Goal: Transaction & Acquisition: Subscribe to service/newsletter

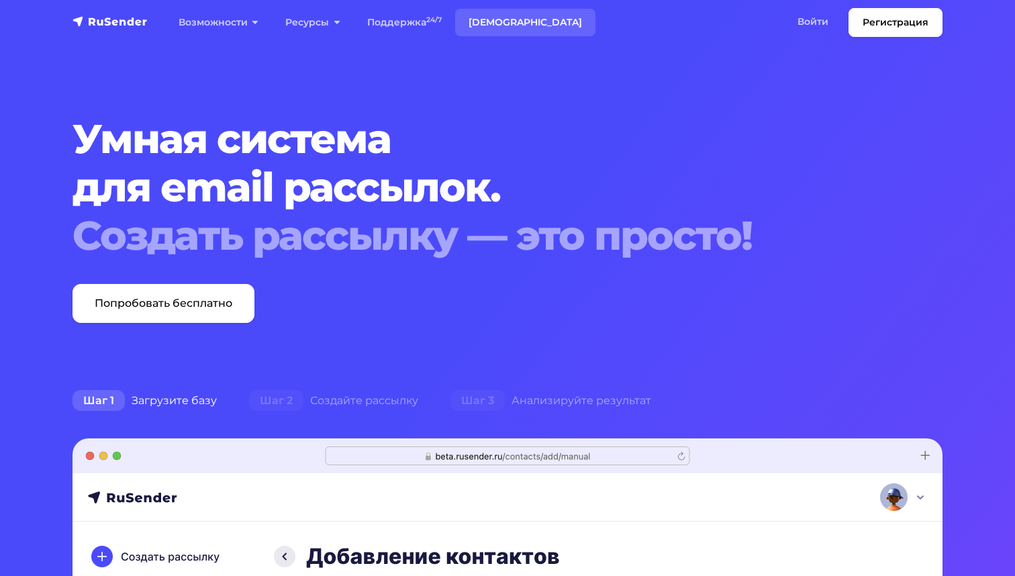
click at [493, 18] on link "[DEMOGRAPHIC_DATA]" at bounding box center [525, 23] width 140 height 28
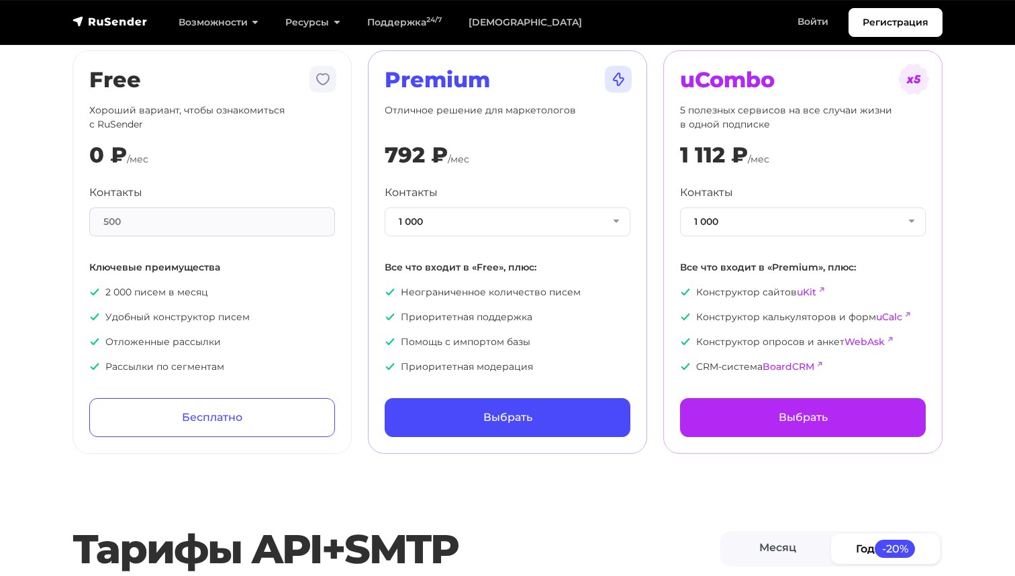
scroll to position [104, 0]
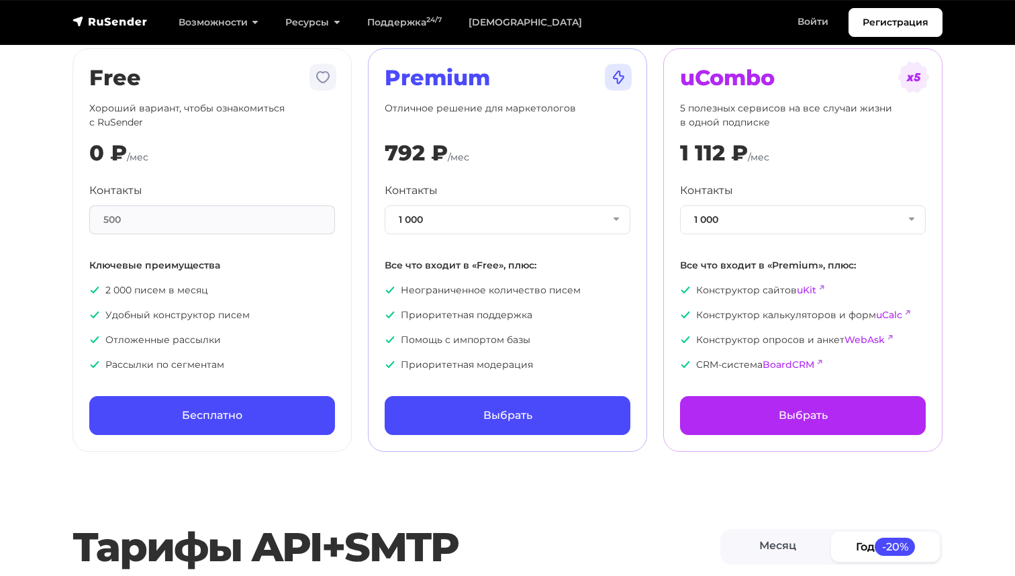
click at [198, 413] on link "Бесплатно" at bounding box center [212, 415] width 246 height 39
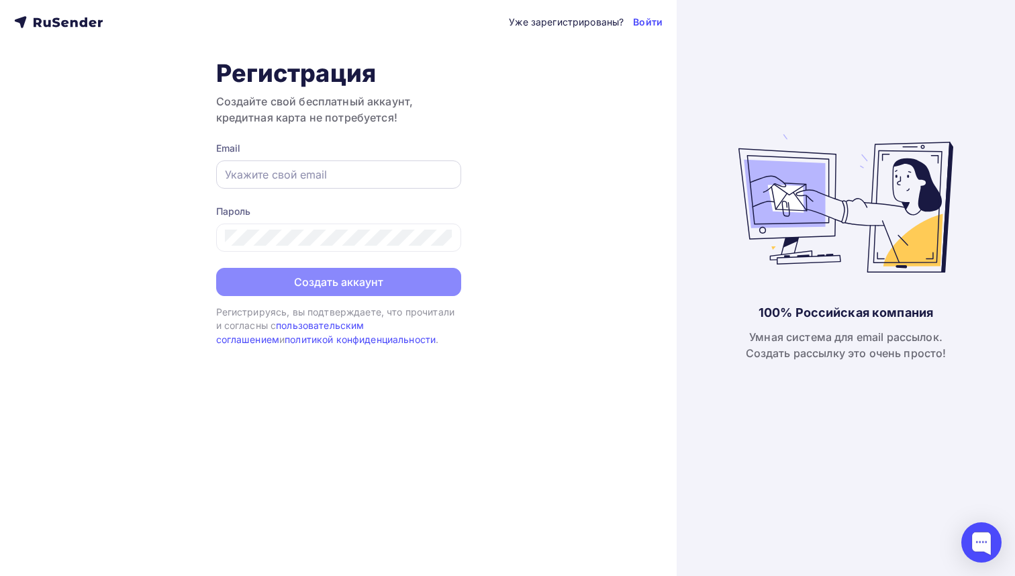
click at [238, 174] on input "text" at bounding box center [338, 174] width 227 height 16
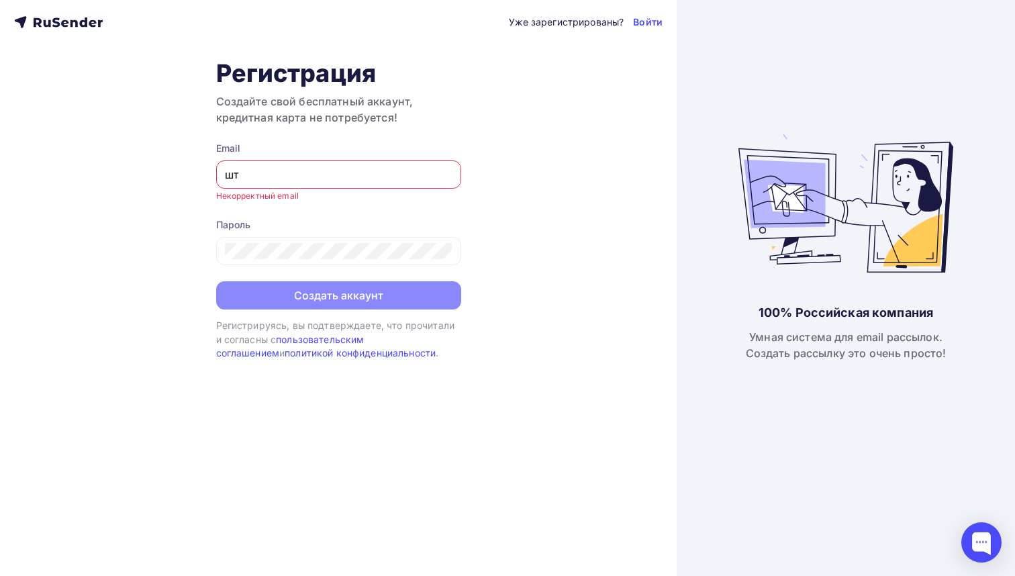
type input "ш"
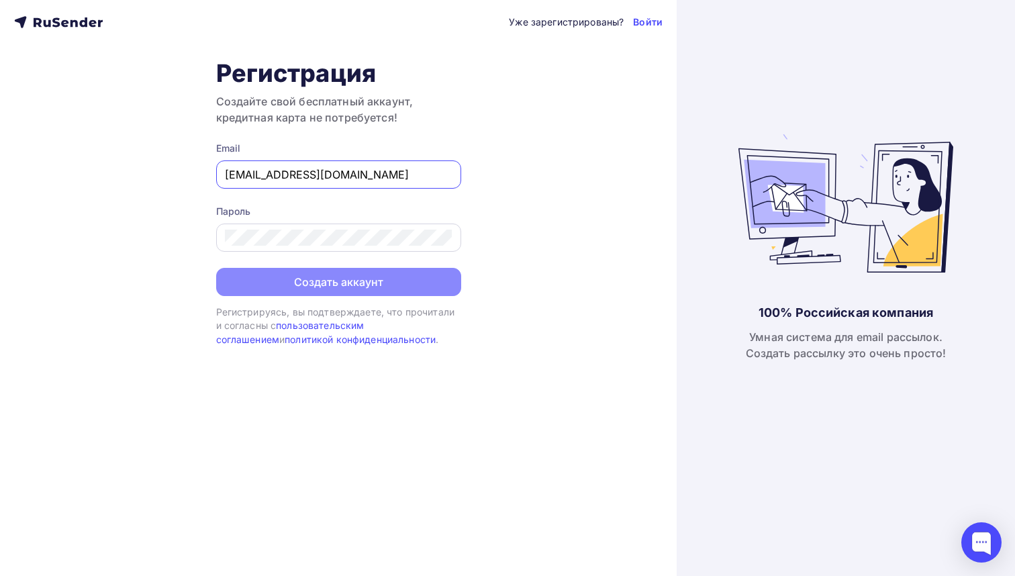
type input "info@collectart.ru"
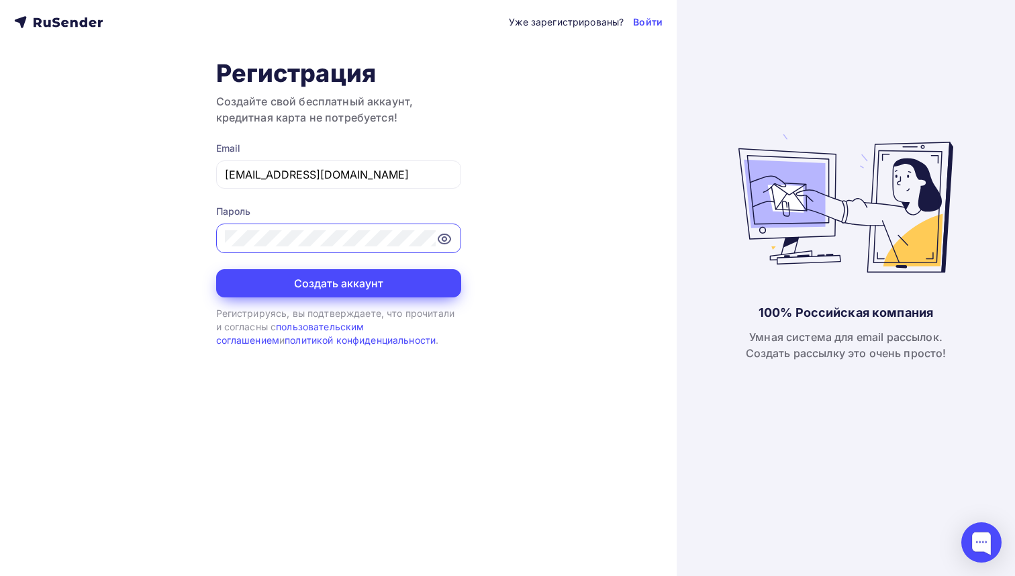
click at [262, 277] on button "Создать аккаунт" at bounding box center [338, 283] width 245 height 28
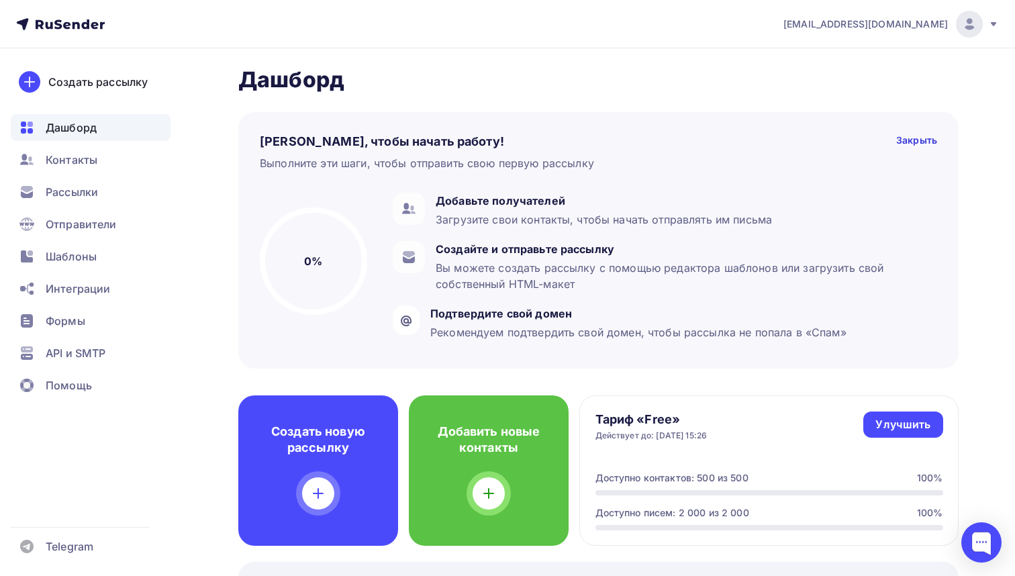
scroll to position [22, 0]
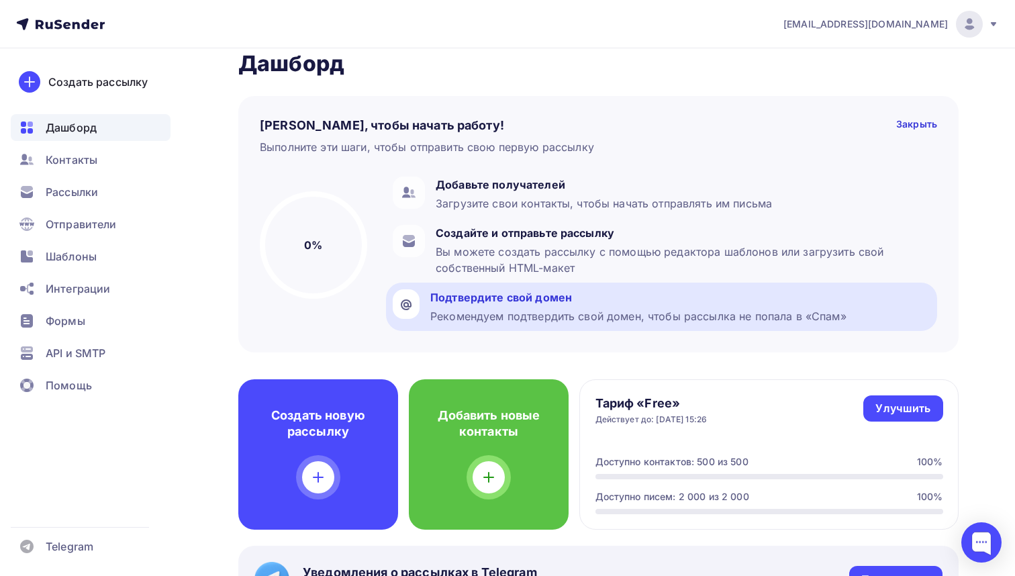
click at [464, 295] on div "Подтвердите свой домен" at bounding box center [638, 297] width 416 height 16
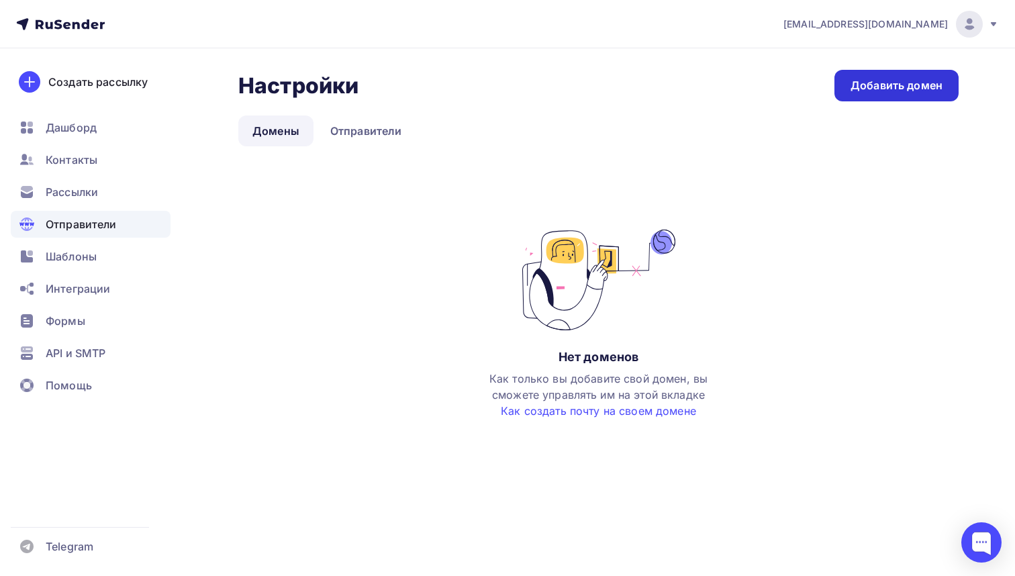
click at [862, 83] on div "Добавить домен" at bounding box center [896, 85] width 92 height 15
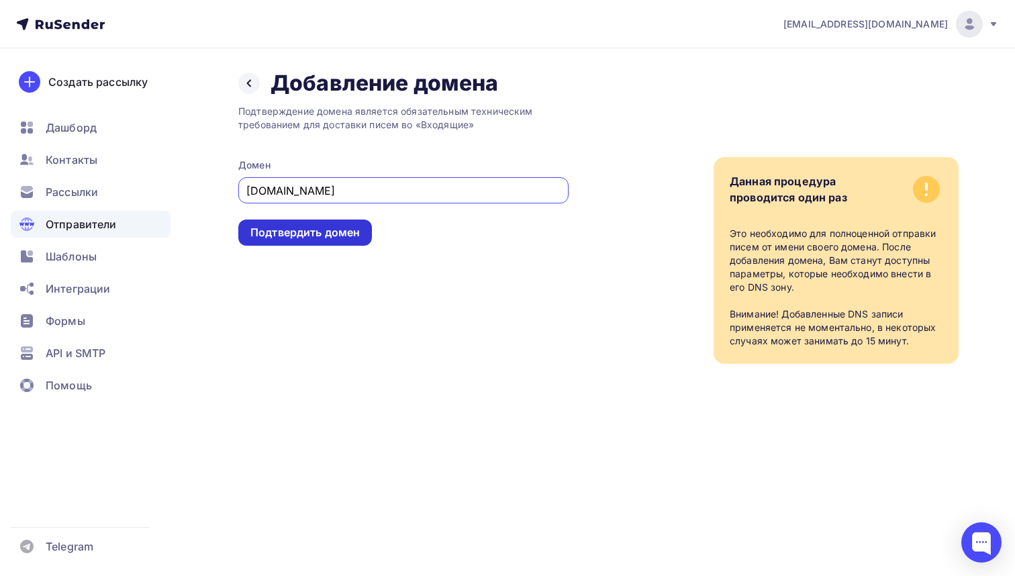
type input "collectart.ru"
click at [280, 234] on div "Подтвердить домен" at bounding box center [304, 232] width 109 height 15
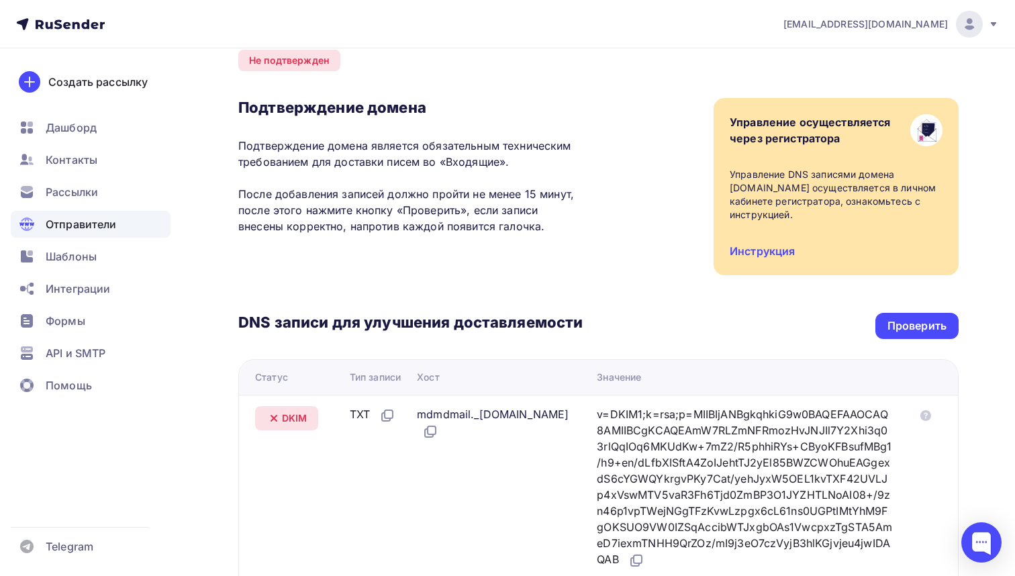
scroll to position [56, 0]
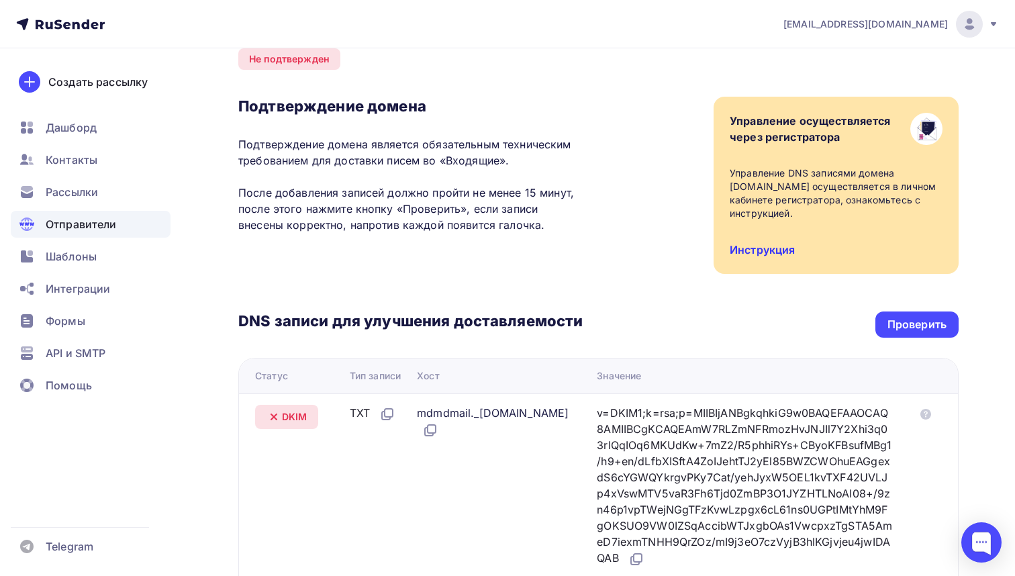
click at [757, 250] on link "Инструкция" at bounding box center [761, 249] width 65 height 13
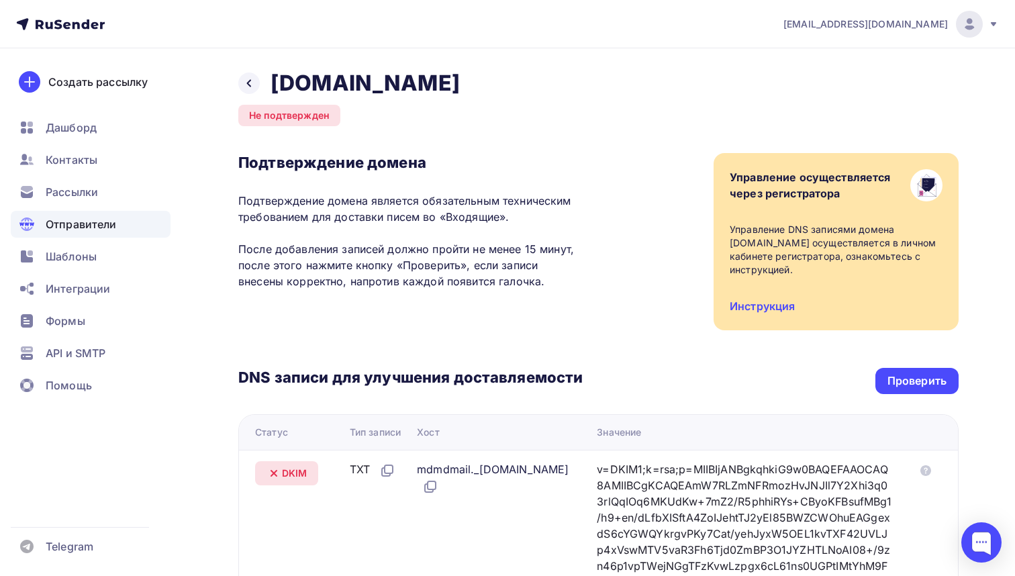
scroll to position [0, 0]
click at [742, 301] on link "Инструкция" at bounding box center [761, 305] width 65 height 13
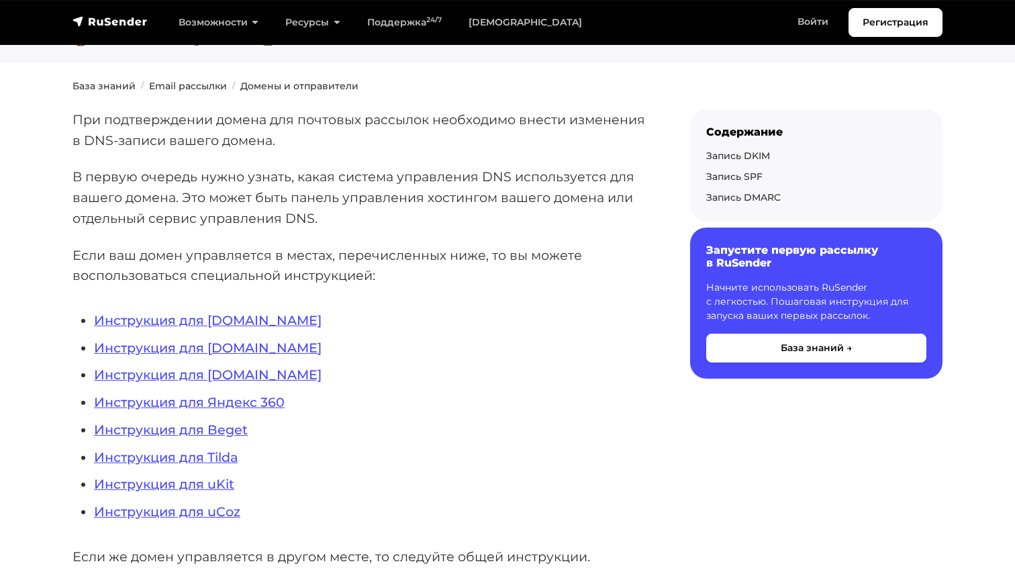
scroll to position [183, 0]
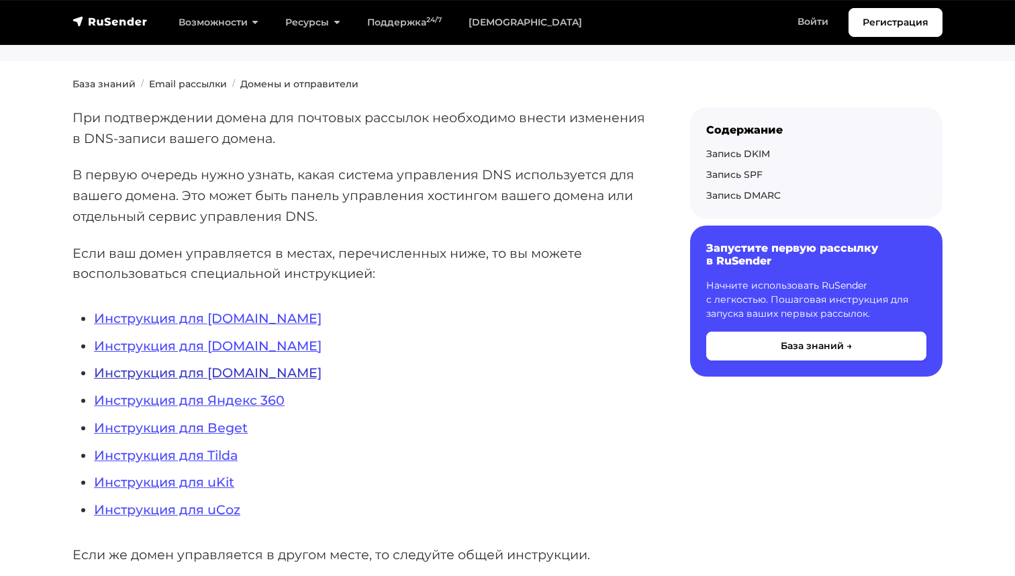
click at [149, 368] on link "Инструкция для [DOMAIN_NAME]" at bounding box center [207, 372] width 227 height 16
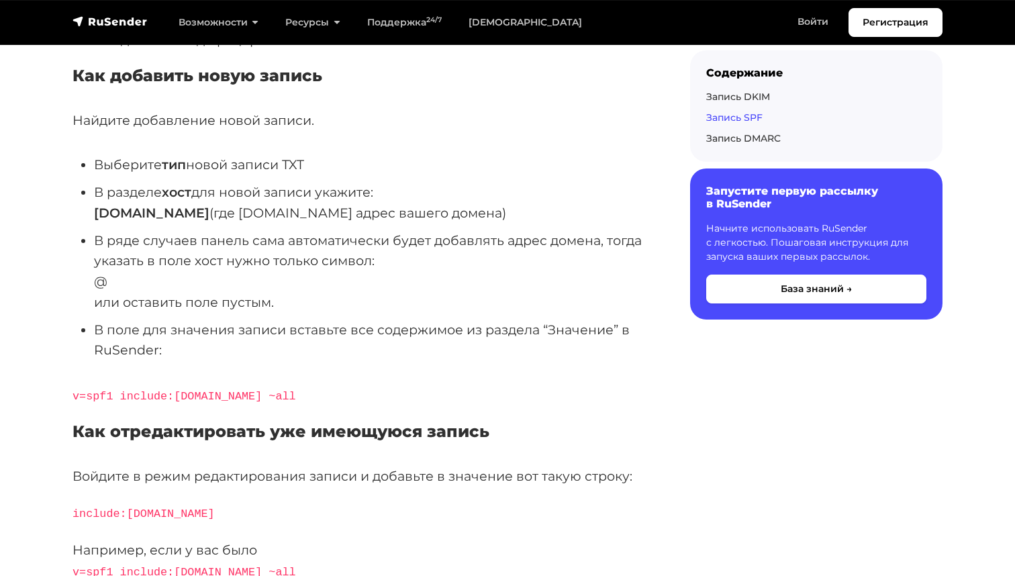
scroll to position [2474, 0]
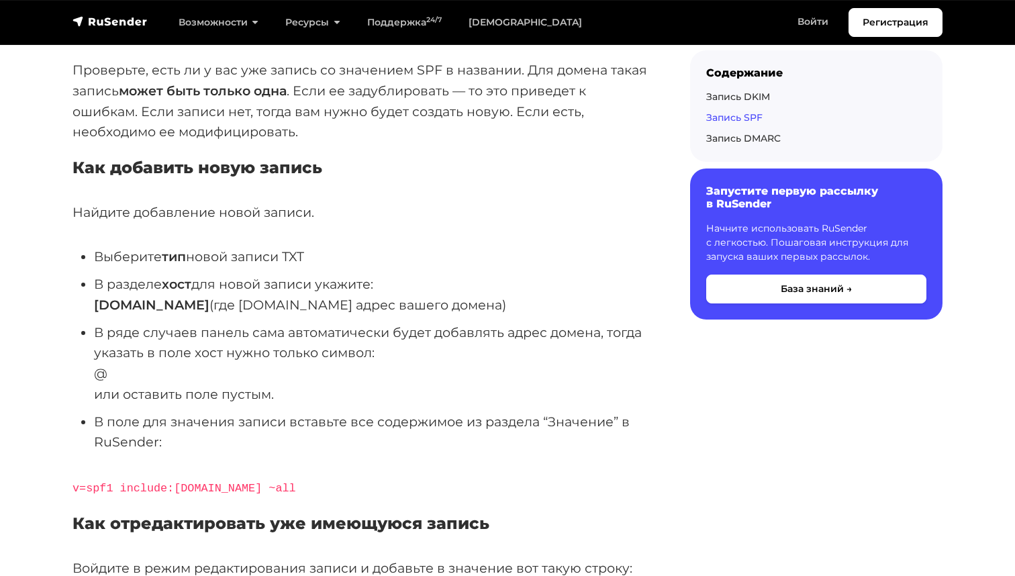
click at [722, 117] on link "Запись SPF" at bounding box center [734, 117] width 56 height 12
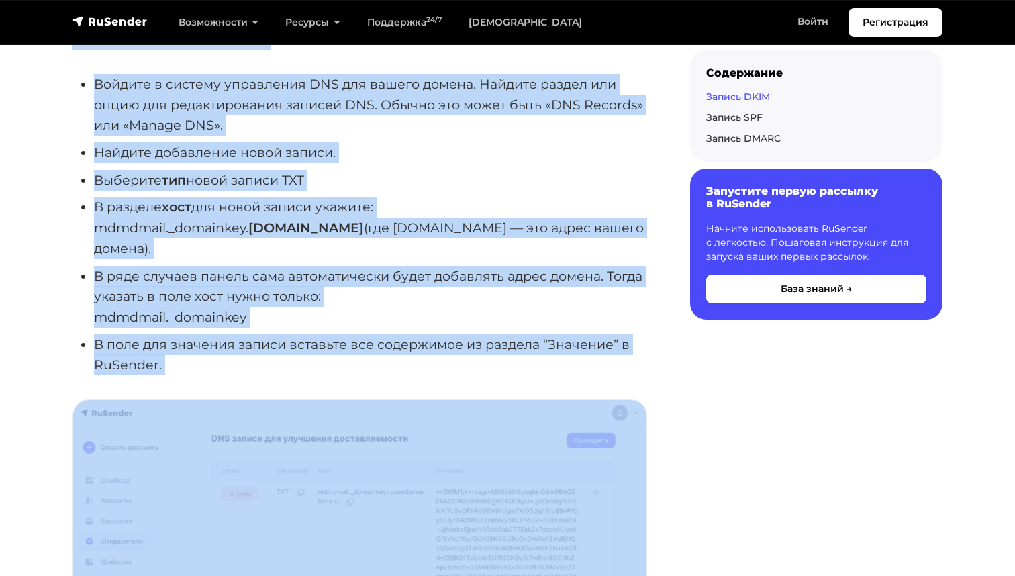
scroll to position [974, 0]
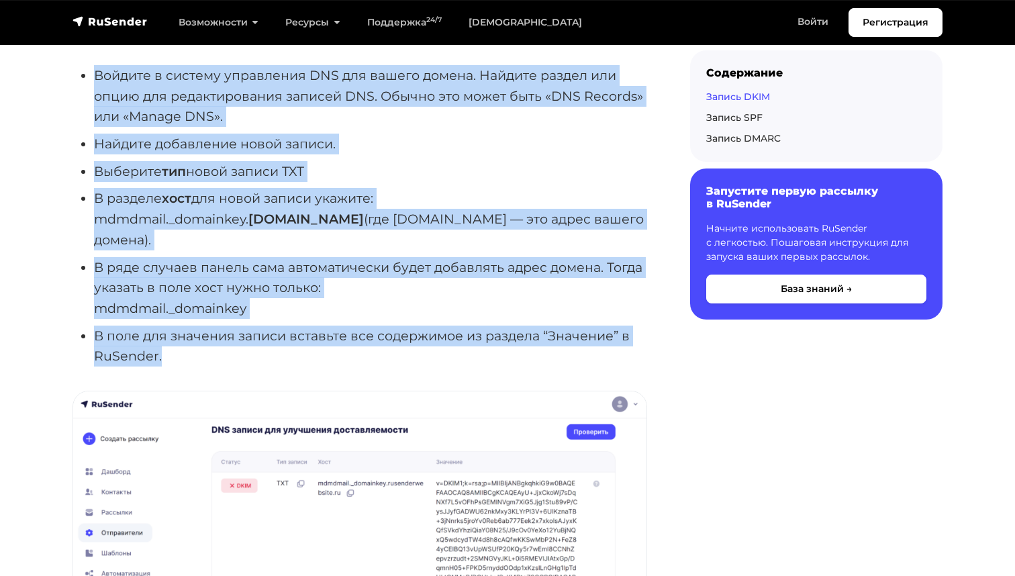
drag, startPoint x: 73, startPoint y: 138, endPoint x: 234, endPoint y: 329, distance: 249.6
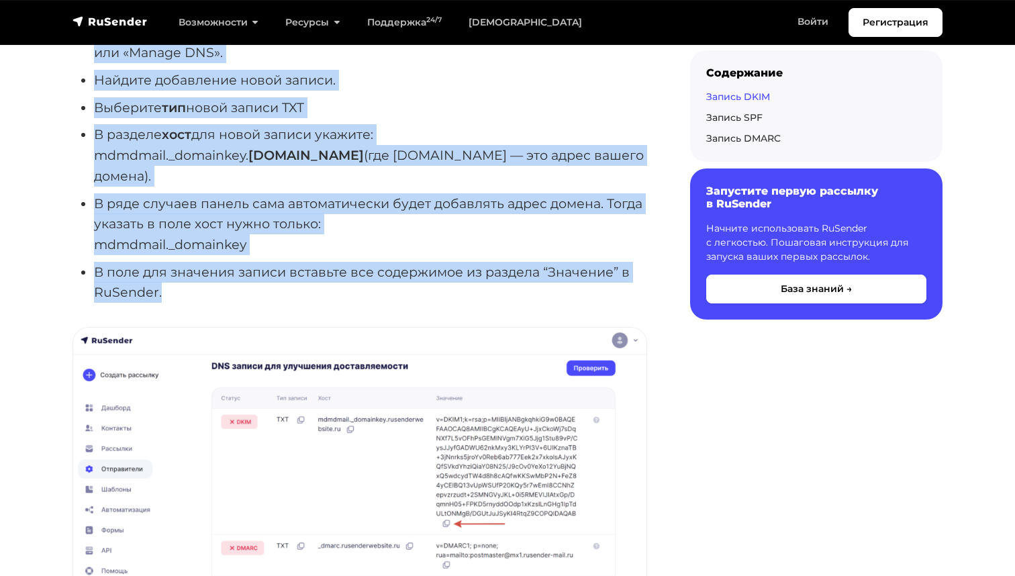
scroll to position [1040, 0]
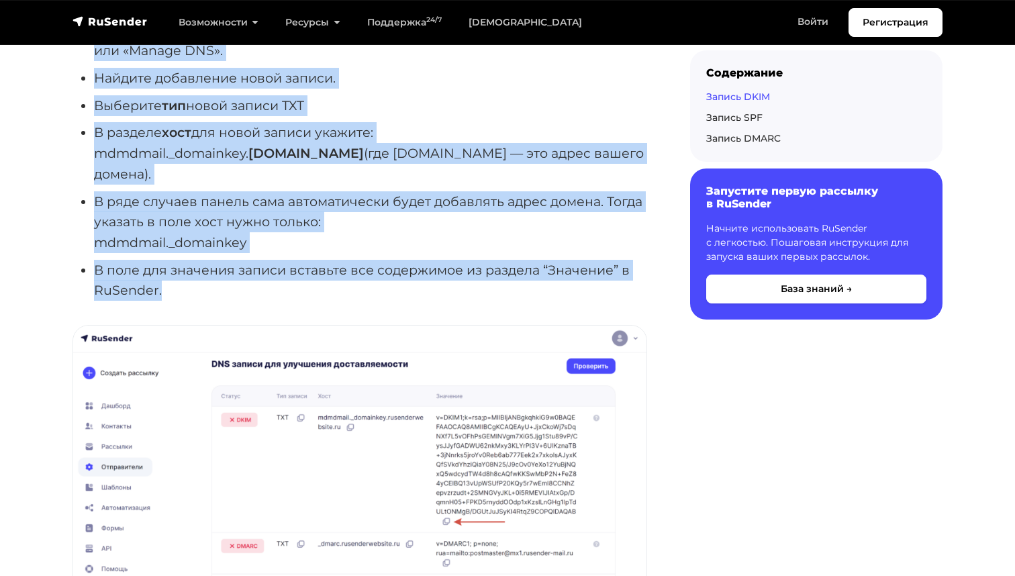
copy div "Lor ipsumdolors ametco adi elitseddoe te incidid utlabo etdoloremagn ali enimad…"
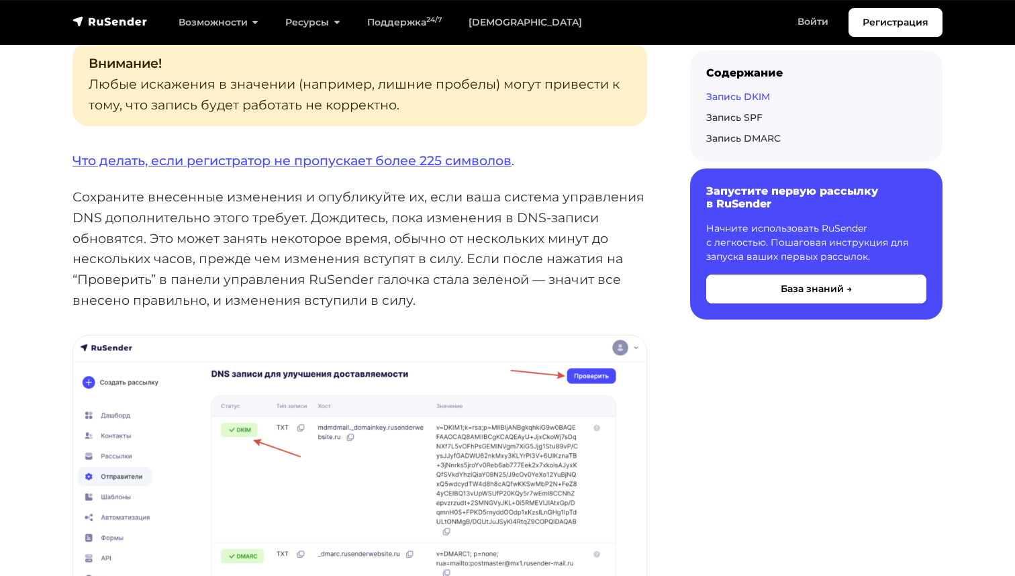
scroll to position [1686, 0]
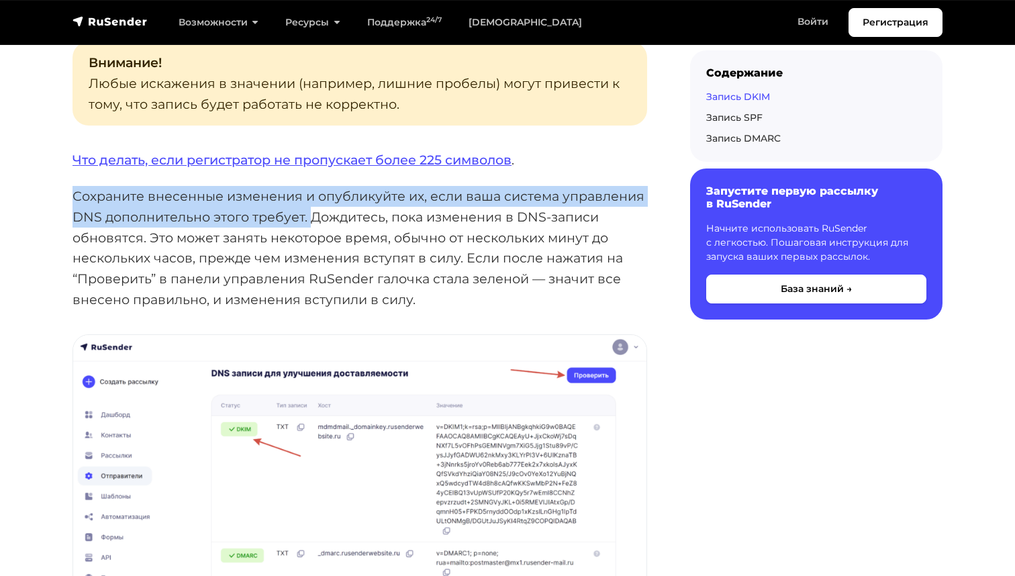
drag, startPoint x: 74, startPoint y: 158, endPoint x: 308, endPoint y: 178, distance: 234.4
click at [308, 186] on p "Сохраните внесенные изменения и опубликуйте их, если ваша система управления DN…" at bounding box center [359, 247] width 574 height 123
copy p "Сохраните внесенные изменения и опубликуйте их, если ваша система управления DN…"
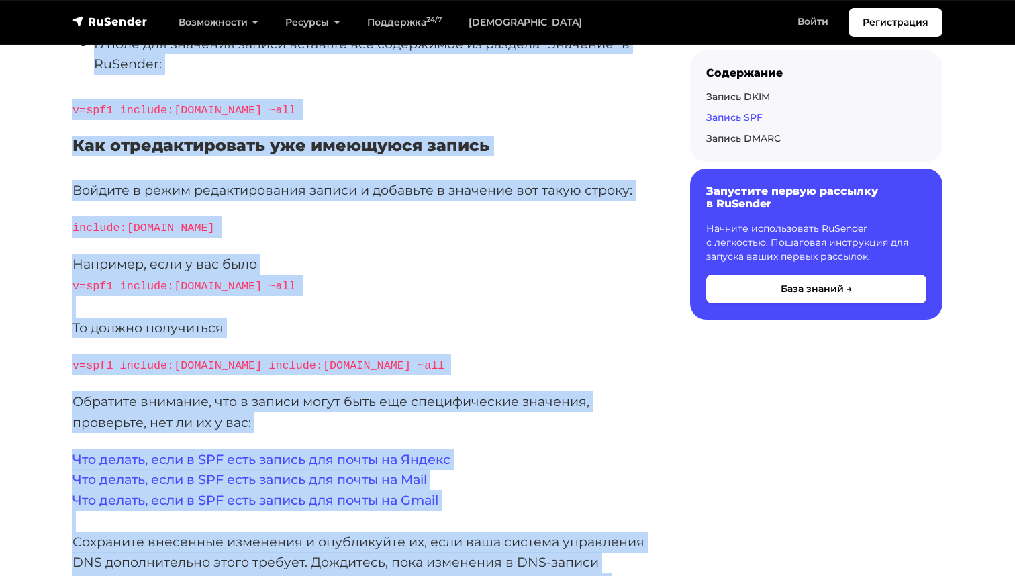
scroll to position [2859, 0]
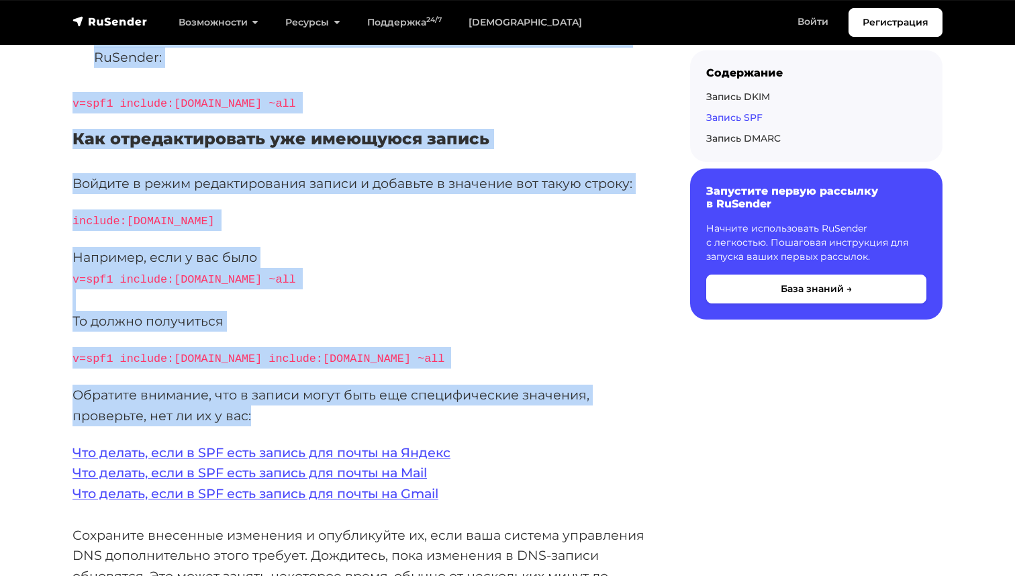
drag, startPoint x: 74, startPoint y: 182, endPoint x: 273, endPoint y: 358, distance: 266.2
click at [273, 385] on p "Обратите внимание, что в записи могут быть еще специфические значения, проверьт…" at bounding box center [359, 405] width 574 height 41
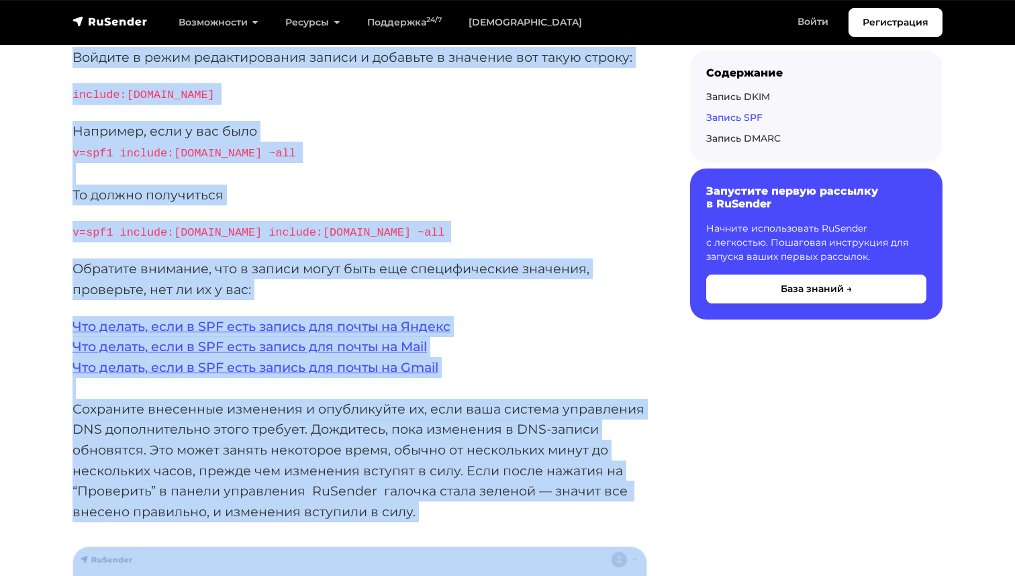
scroll to position [3016, 0]
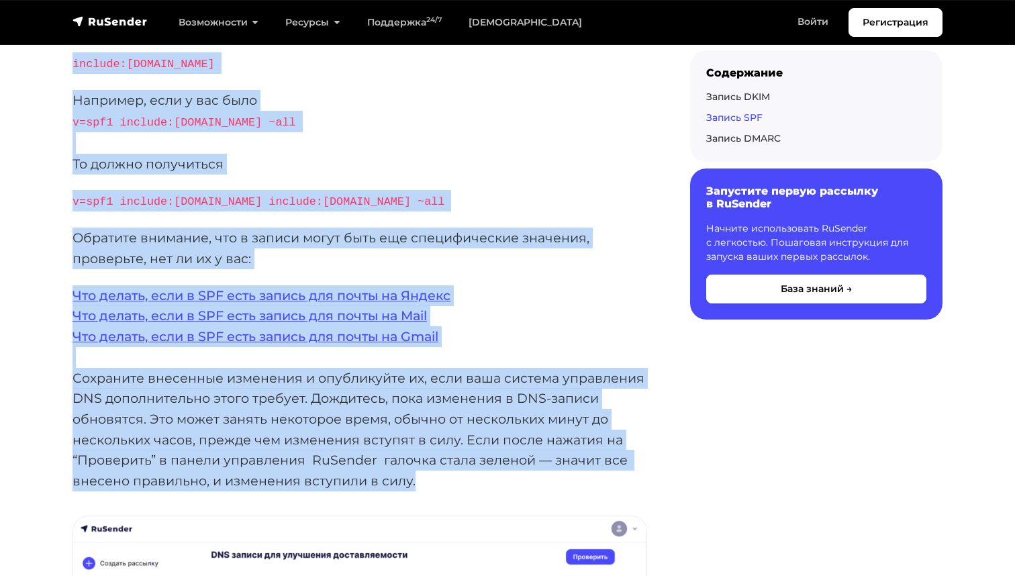
drag, startPoint x: 74, startPoint y: 259, endPoint x: 440, endPoint y: 413, distance: 397.6
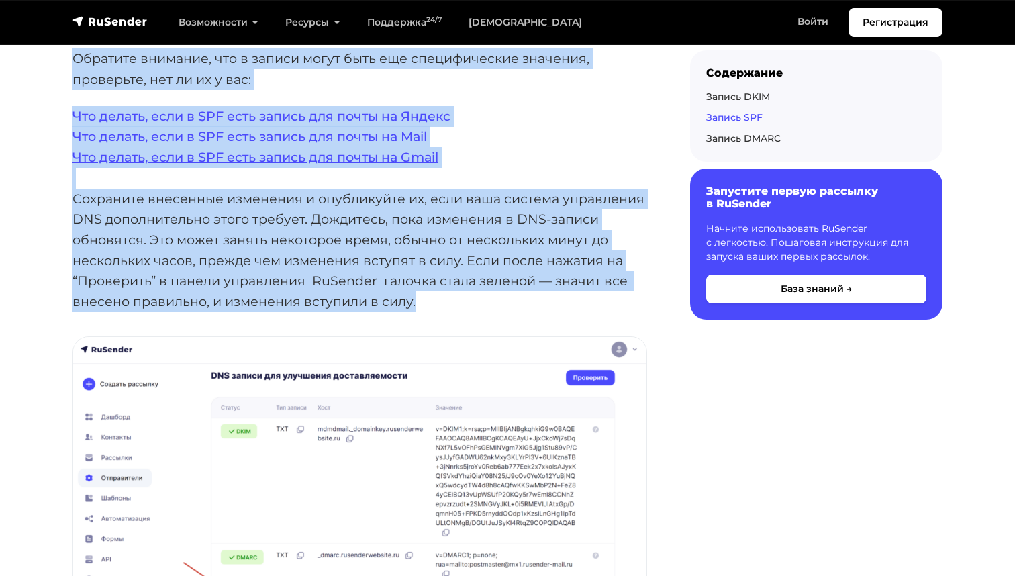
scroll to position [3195, 0]
copy div "Loremi DOL Sitamet c adipisc elitseddoe TEM inc utlabo etdolo. Magnaal enimad m…"
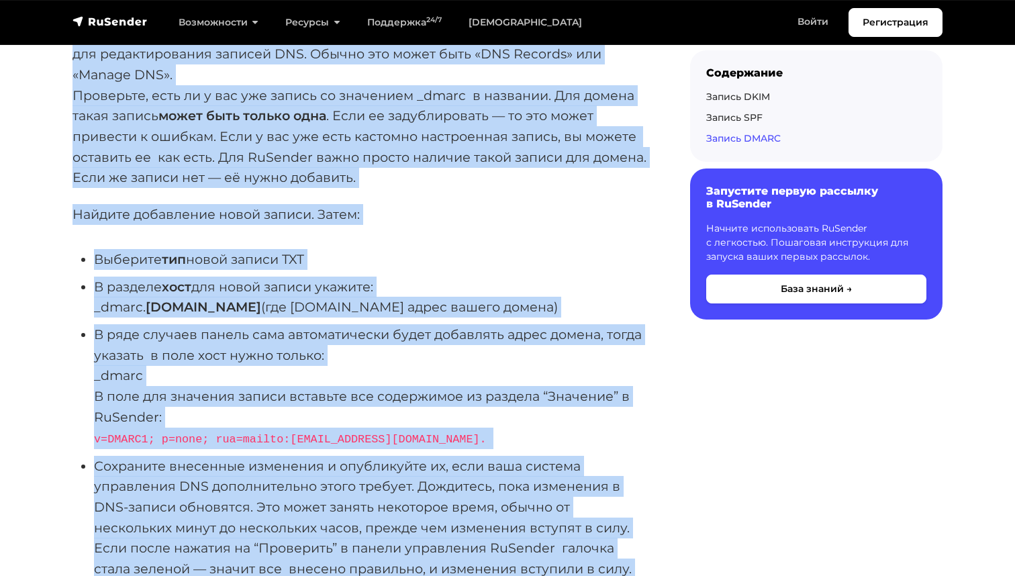
scroll to position [3970, 0]
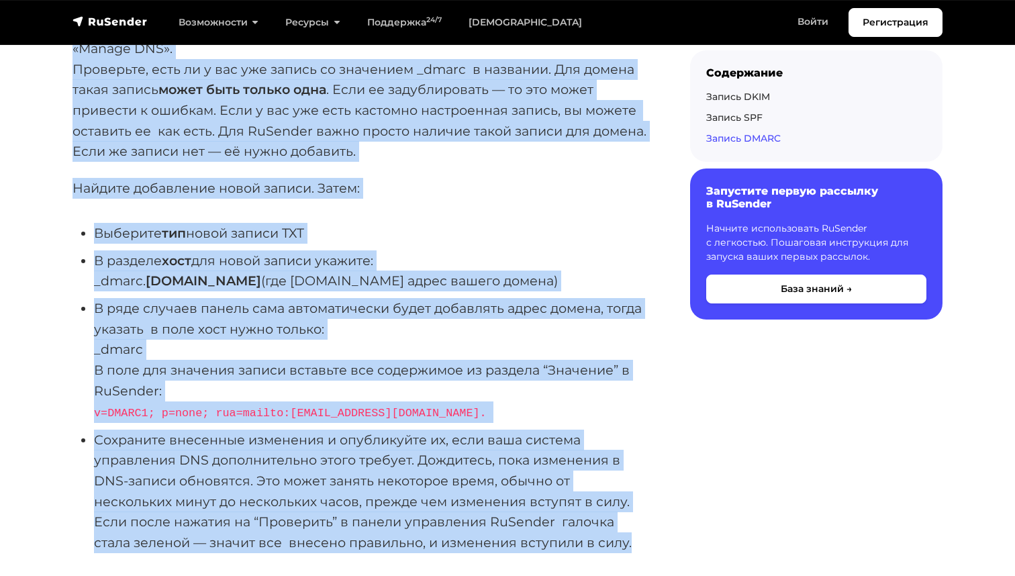
drag, startPoint x: 74, startPoint y: 154, endPoint x: 653, endPoint y: 463, distance: 655.6
copy div "Loremi DOLOR Sitamet c adipisc elitseddoe TEM inc utlabo etdolo. Magnaal enimad…"
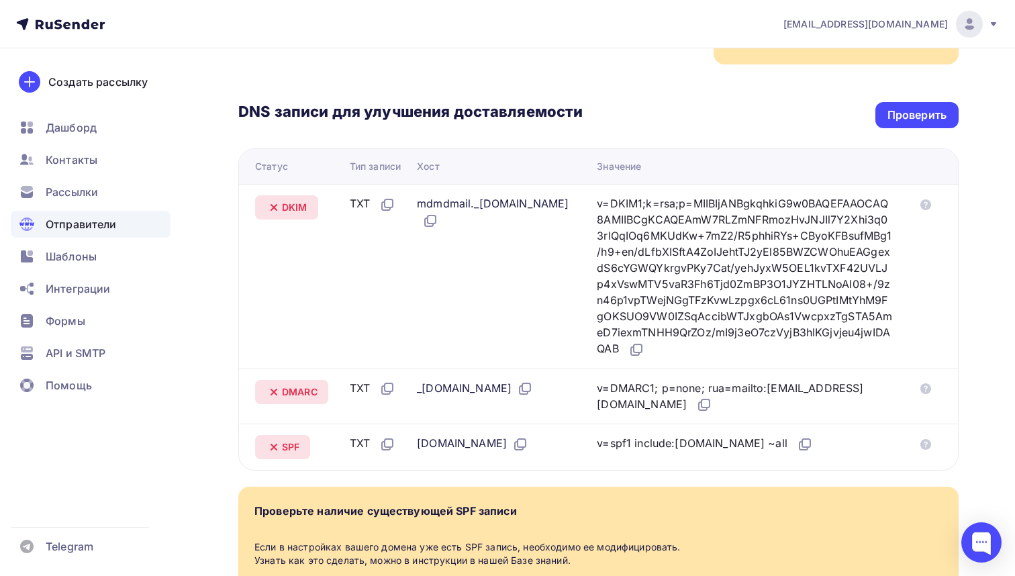
scroll to position [266, 0]
click at [644, 348] on icon at bounding box center [636, 349] width 16 height 16
click at [797, 444] on icon at bounding box center [805, 443] width 16 height 16
click at [712, 402] on icon at bounding box center [704, 404] width 16 height 16
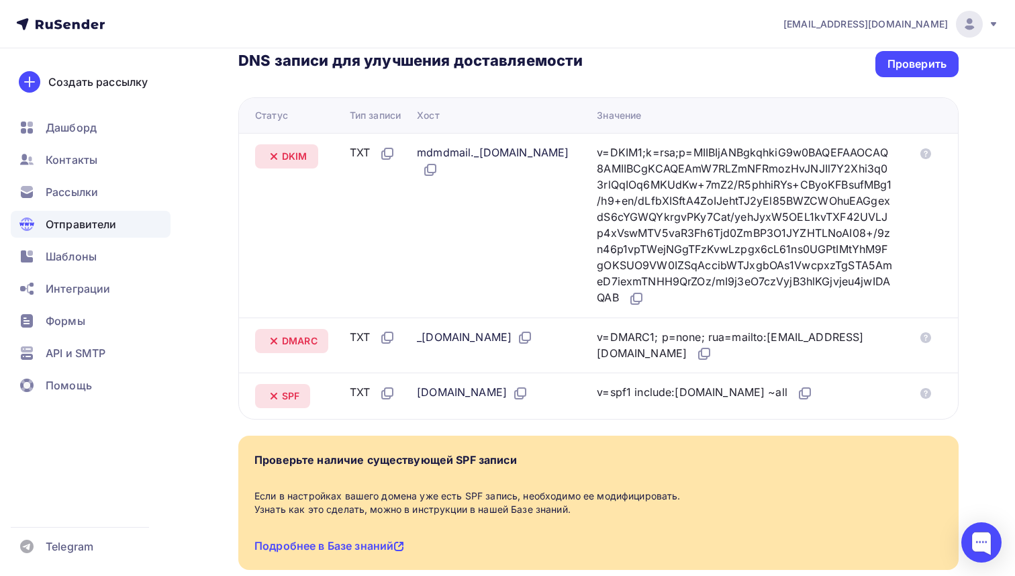
scroll to position [318, 0]
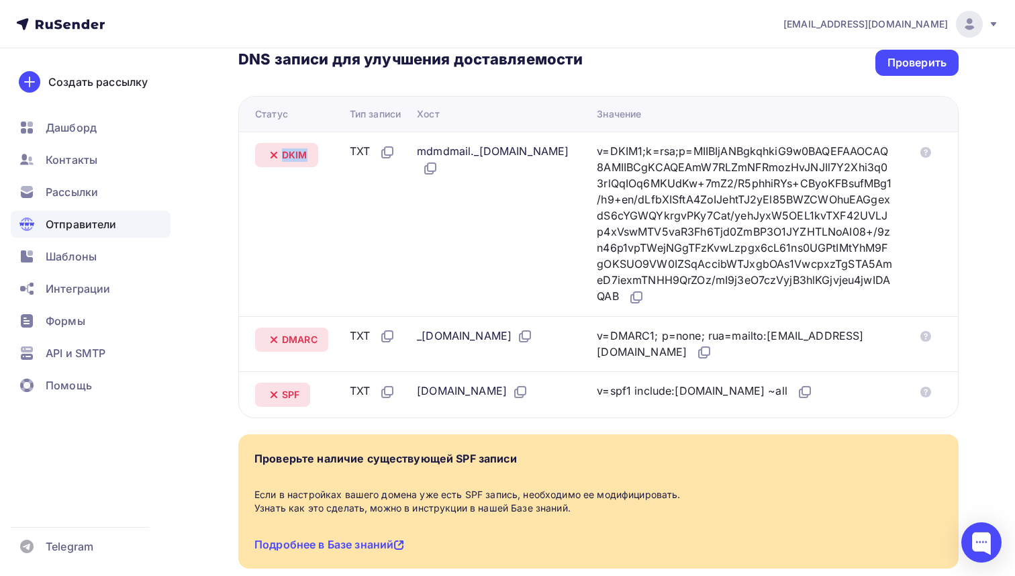
drag, startPoint x: 282, startPoint y: 154, endPoint x: 309, endPoint y: 154, distance: 26.8
click at [309, 154] on div "DKIM" at bounding box center [286, 155] width 63 height 24
copy span "DKIM"
click at [644, 296] on icon at bounding box center [636, 297] width 16 height 16
drag, startPoint x: 282, startPoint y: 339, endPoint x: 320, endPoint y: 339, distance: 38.2
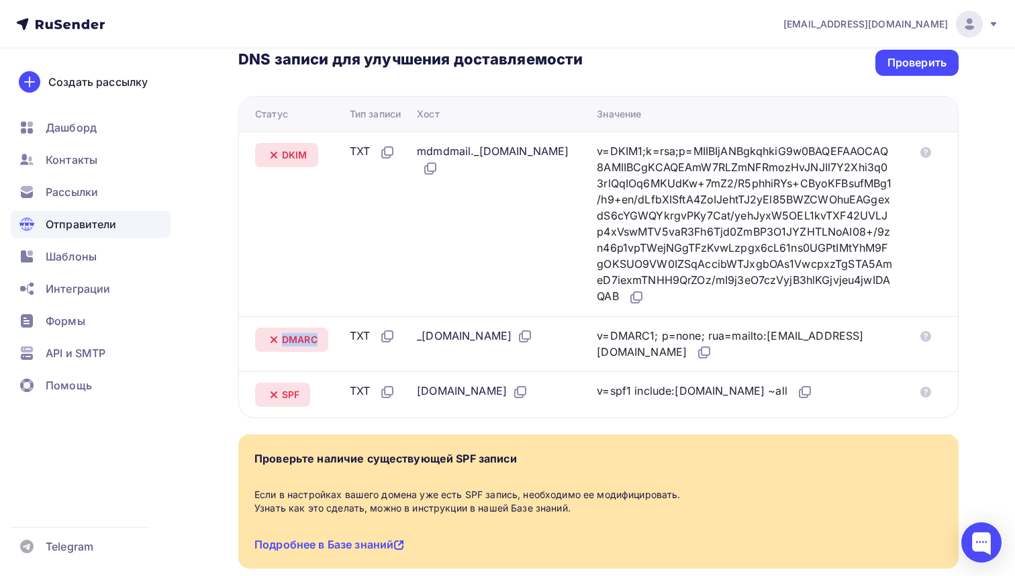
click at [320, 339] on div "DMARC" at bounding box center [291, 339] width 73 height 24
copy span "DMARC"
click at [712, 352] on icon at bounding box center [704, 352] width 16 height 16
drag, startPoint x: 283, startPoint y: 394, endPoint x: 305, endPoint y: 395, distance: 22.2
click at [305, 395] on div "SPF" at bounding box center [282, 394] width 55 height 24
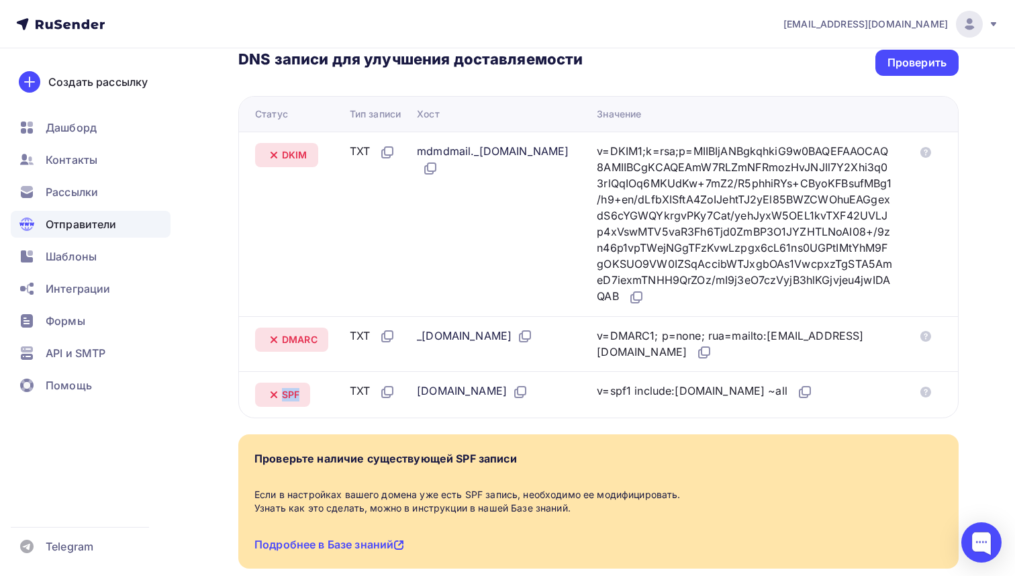
copy span "SPF"
click at [797, 393] on icon at bounding box center [805, 392] width 16 height 16
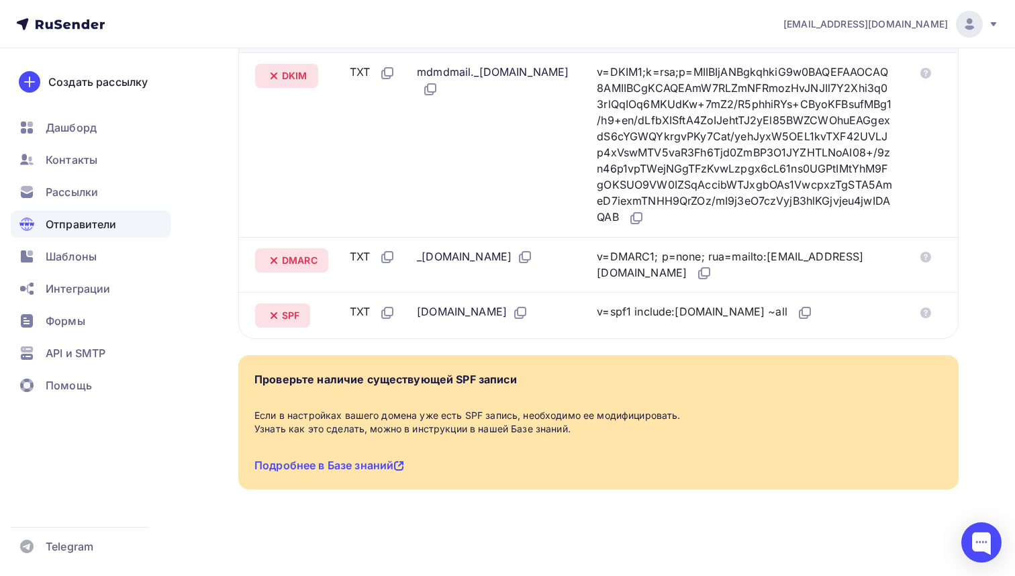
scroll to position [397, 0]
click at [311, 467] on link "Подробнее в Базе знаний" at bounding box center [329, 464] width 150 height 13
drag, startPoint x: 255, startPoint y: 415, endPoint x: 682, endPoint y: 417, distance: 427.5
click at [682, 417] on div "Если в настройках вашего домена уже есть SPF запись, необходимо ее модифицирова…" at bounding box center [598, 422] width 688 height 27
copy div "Если в настройках вашего домена уже есть SPF запись, необходимо ее модифицирова…"
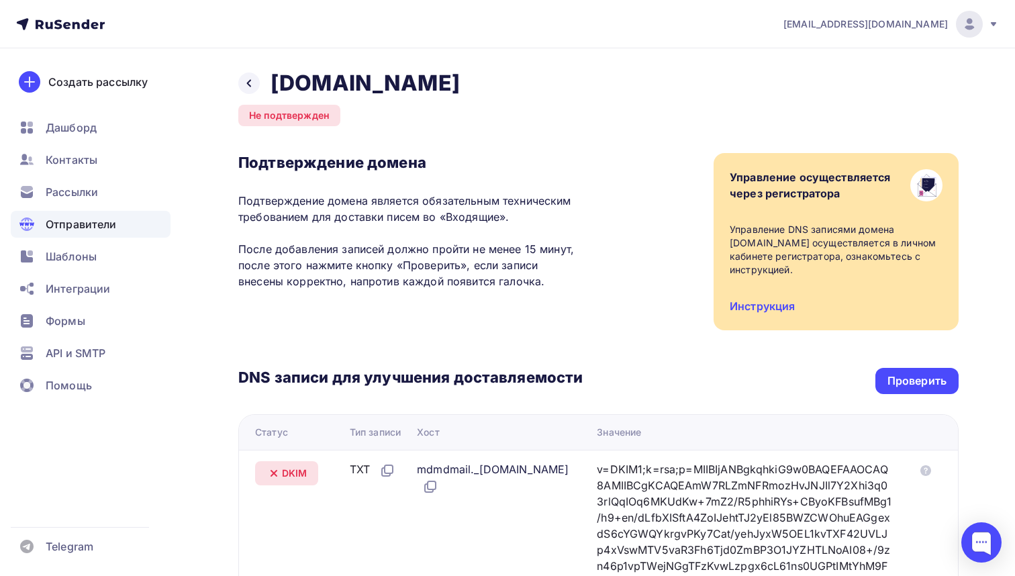
scroll to position [0, 0]
click at [267, 318] on div "Подтверждение домена Подтверждение домена является обязательным техническим тре…" at bounding box center [598, 241] width 720 height 177
click at [917, 25] on span "info@collectart.ru" at bounding box center [865, 23] width 164 height 13
click at [818, 58] on span "Аккаунт" at bounding box center [819, 59] width 44 height 16
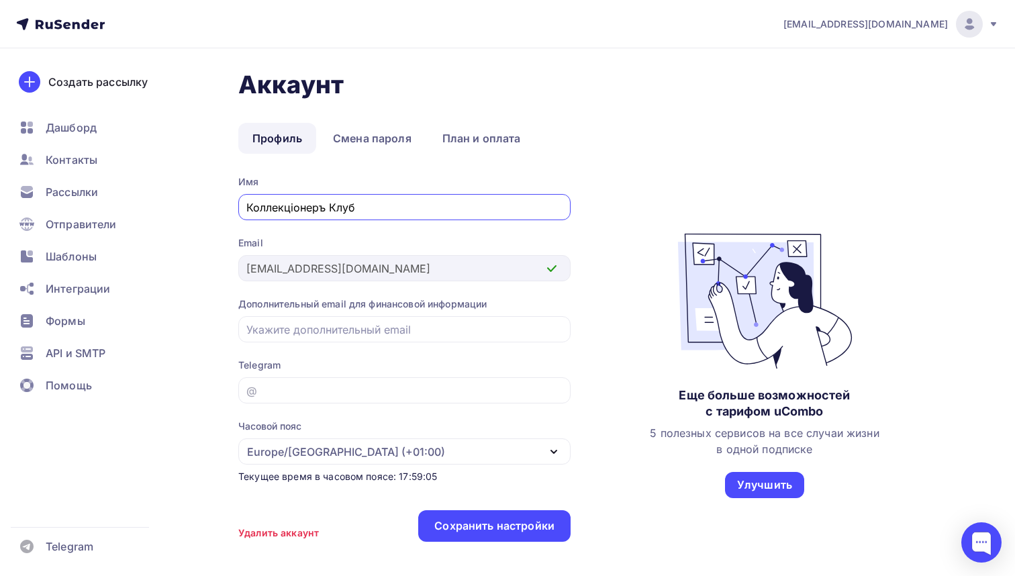
type input "Коллекцiонеръ Клуб"
click at [292, 227] on div "Имя Коллекцiонеръ Клуб Email info@collectart.ru Дополнительный email для финанс…" at bounding box center [404, 365] width 332 height 380
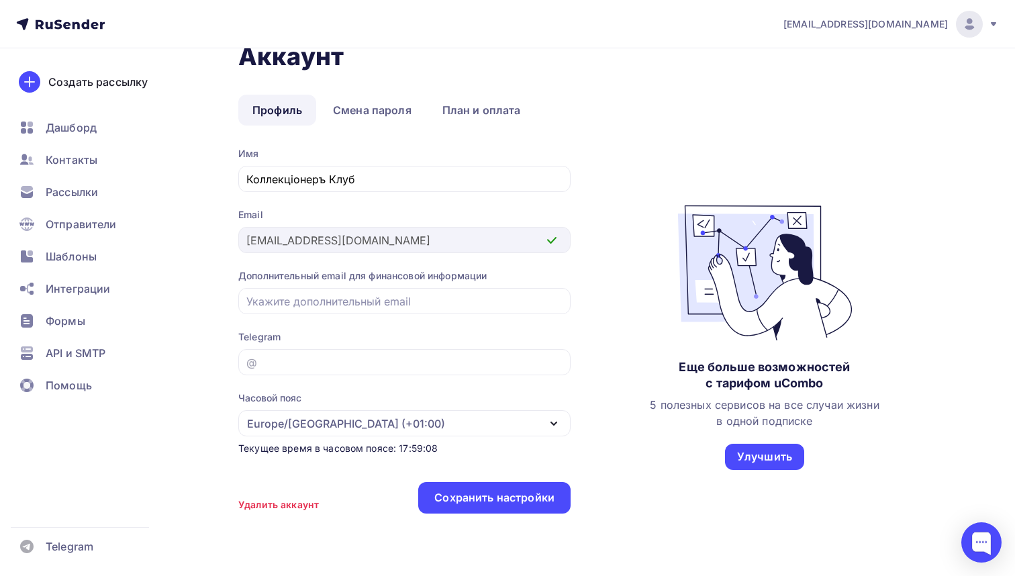
scroll to position [30, 0]
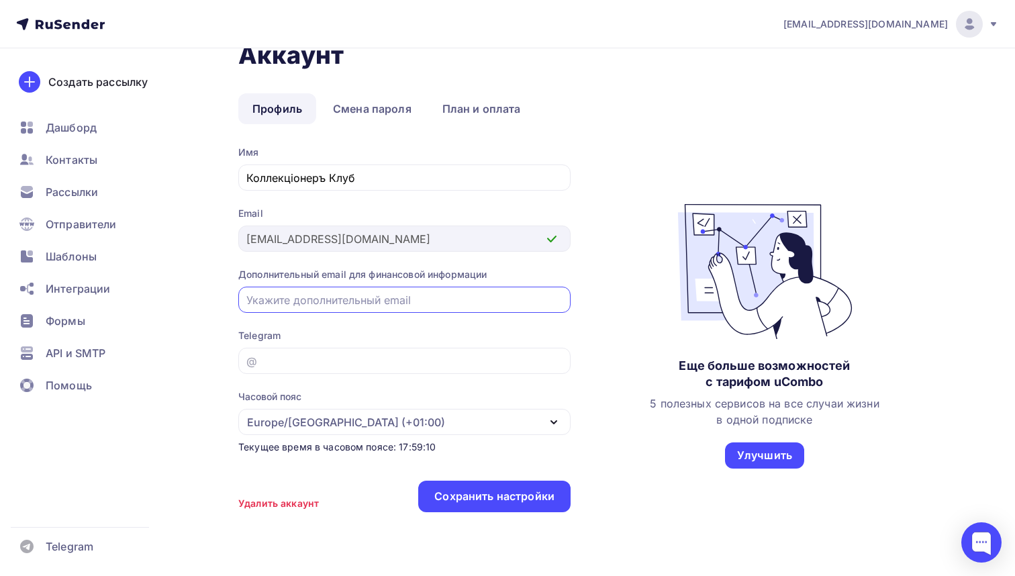
click at [256, 301] on input "email" at bounding box center [404, 300] width 317 height 16
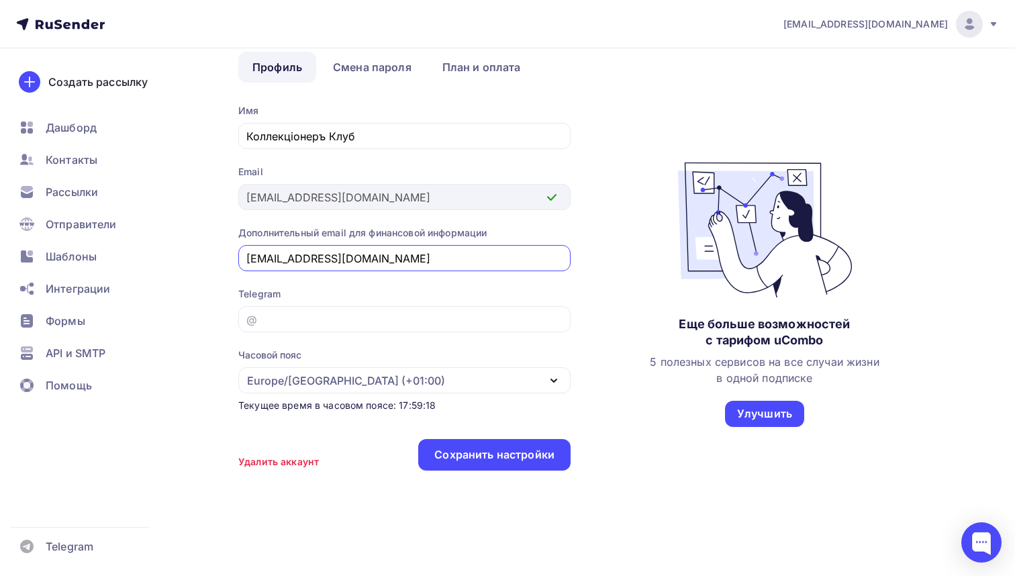
scroll to position [74, 0]
click at [299, 377] on div "Europe/Lisbon (+01:00)" at bounding box center [346, 380] width 198 height 16
type input "eyazychian@gmail.com"
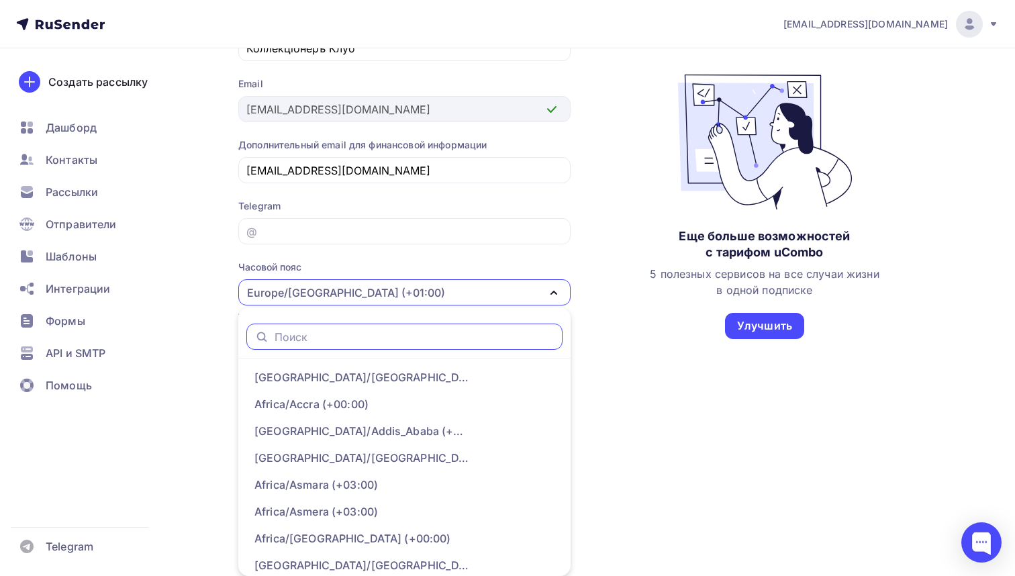
click at [288, 334] on input "text" at bounding box center [414, 336] width 280 height 15
type input "ь"
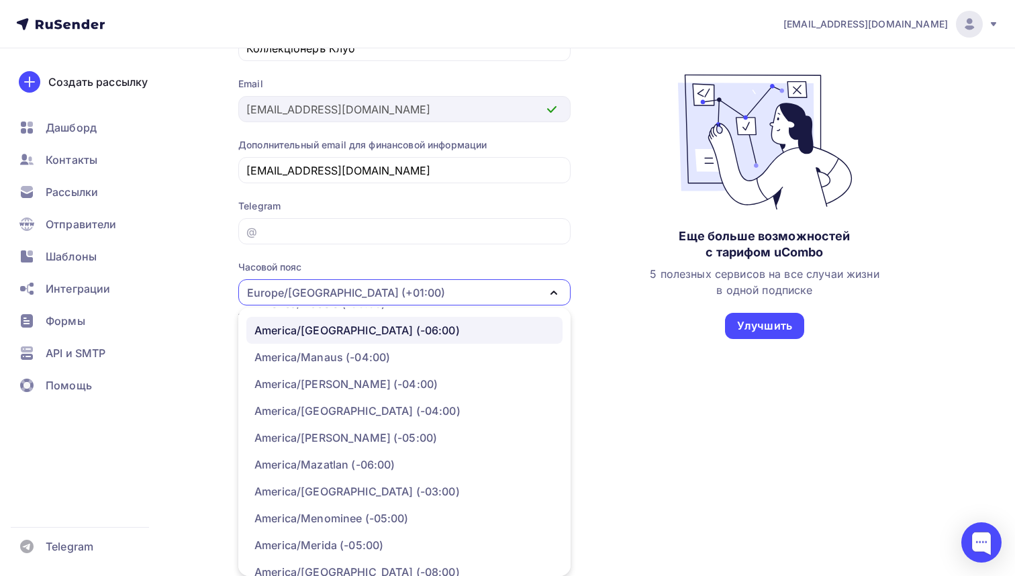
scroll to position [4076, 0]
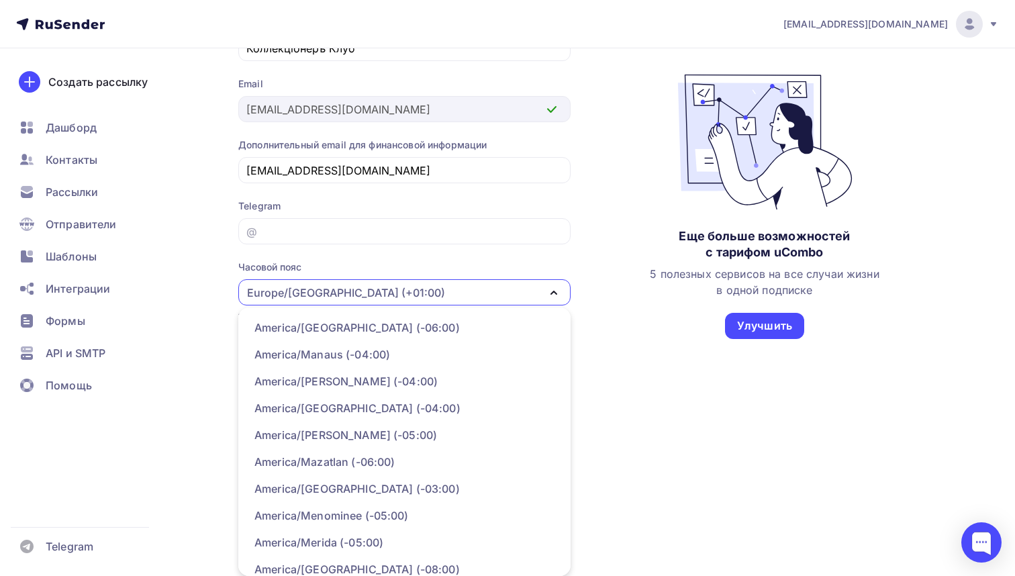
click at [380, 291] on div "Europe/Lisbon (+01:00)" at bounding box center [404, 292] width 332 height 26
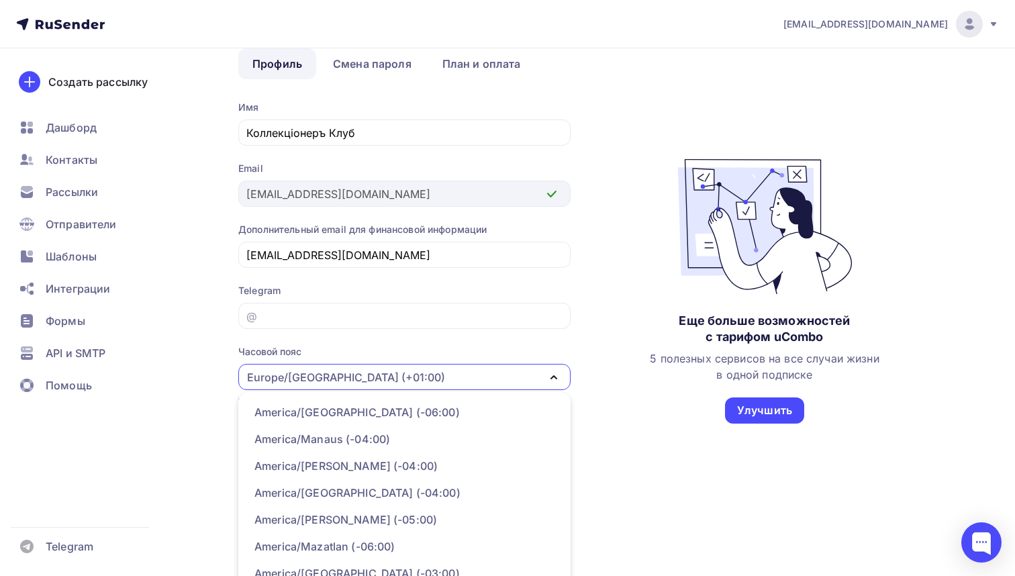
click at [380, 291] on div "Telegram" at bounding box center [404, 290] width 332 height 13
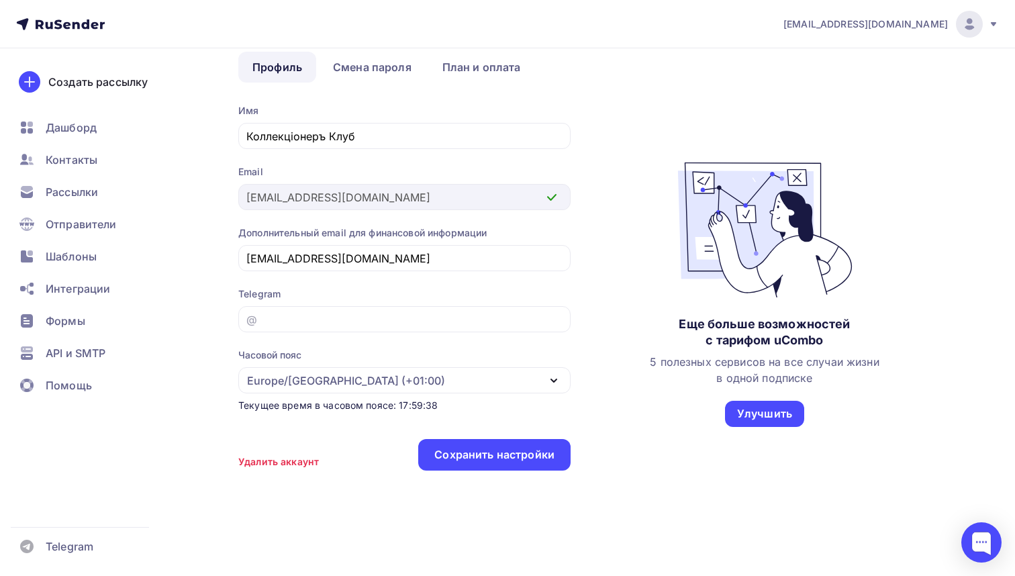
click at [288, 380] on div "Europe/Lisbon (+01:00)" at bounding box center [346, 380] width 198 height 16
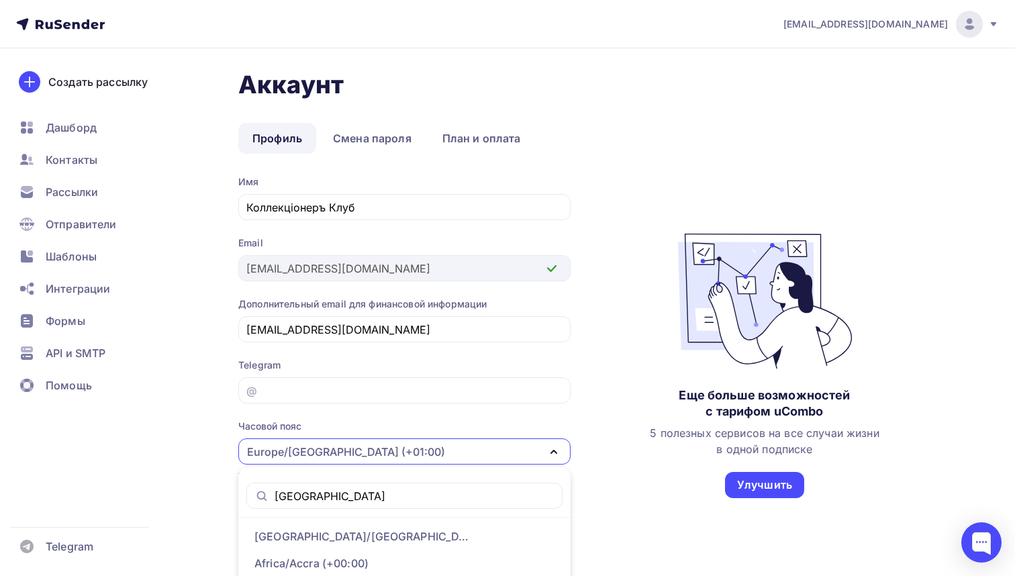
scroll to position [0, 0]
click at [291, 500] on input "Moscow" at bounding box center [414, 496] width 280 height 15
type input "Russia"
click at [260, 497] on icon at bounding box center [261, 496] width 15 height 16
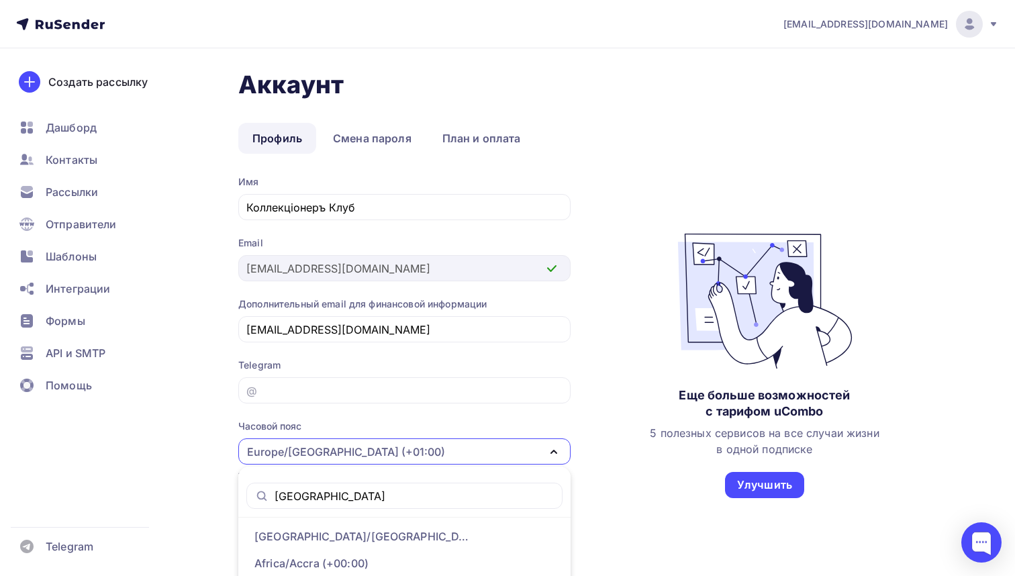
click at [262, 498] on icon at bounding box center [261, 496] width 15 height 16
click at [309, 499] on input "Russia" at bounding box center [414, 496] width 280 height 15
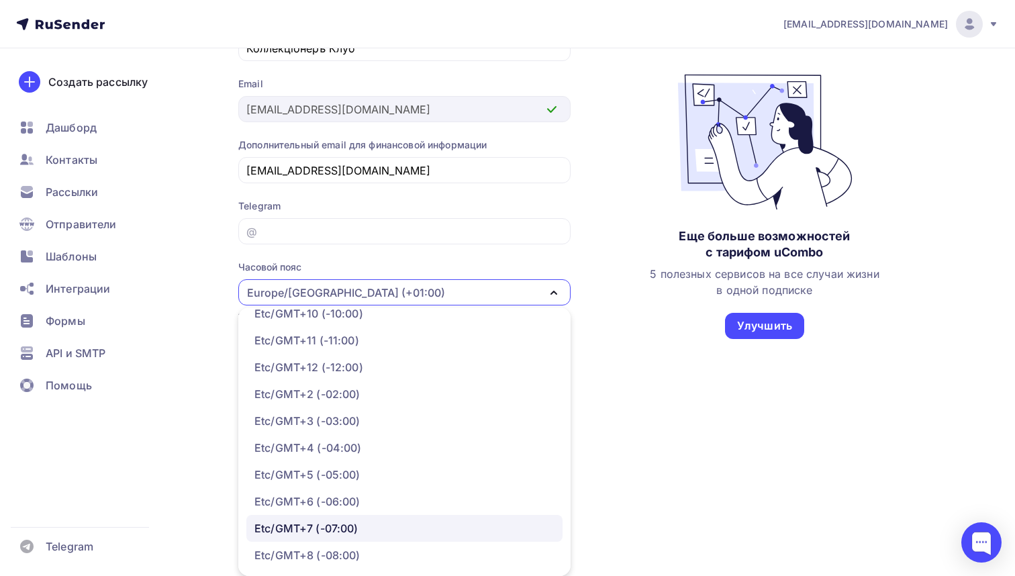
scroll to position [10612, 0]
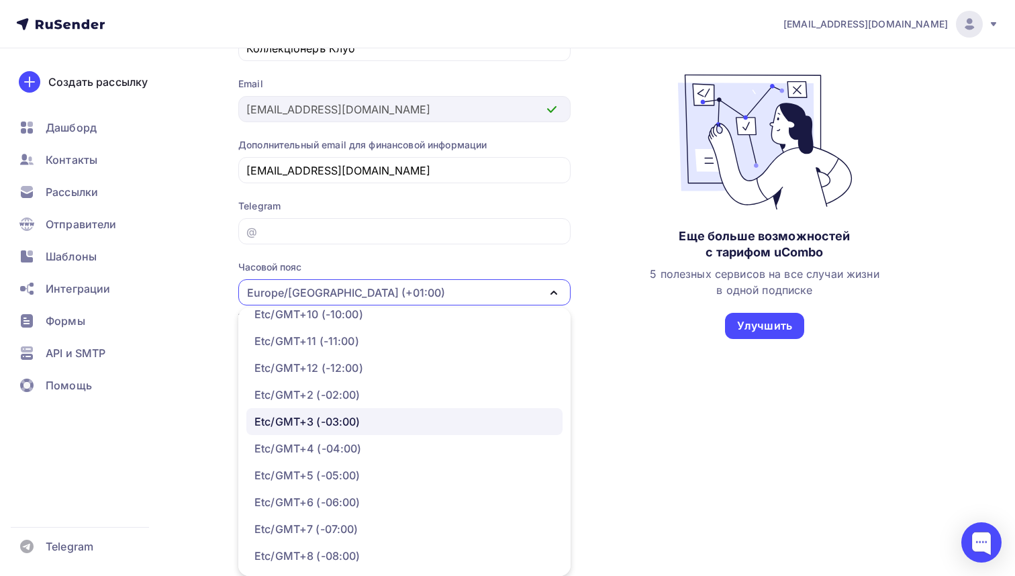
click at [270, 424] on div "Etc/GMT+3 (-03:00)" at bounding box center [307, 421] width 106 height 16
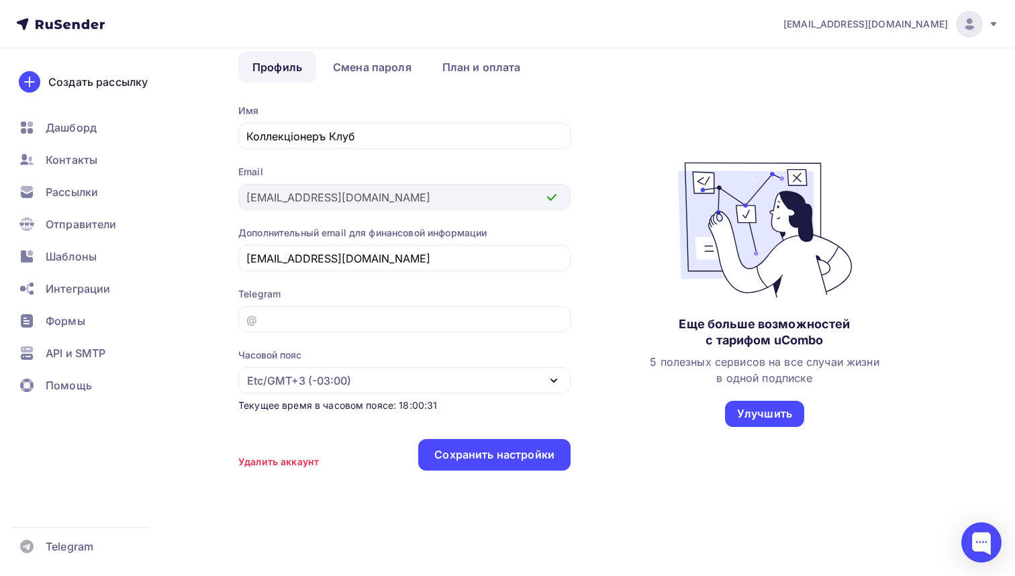
scroll to position [74, 0]
click at [299, 378] on div "Etc/GMT+3 (-03:00)" at bounding box center [299, 380] width 104 height 16
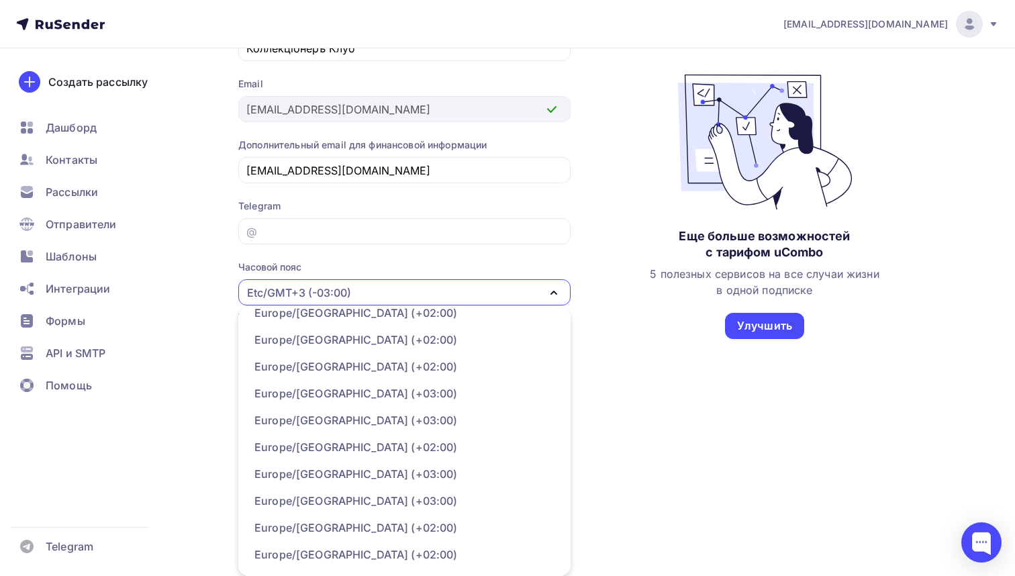
scroll to position [12203, 0]
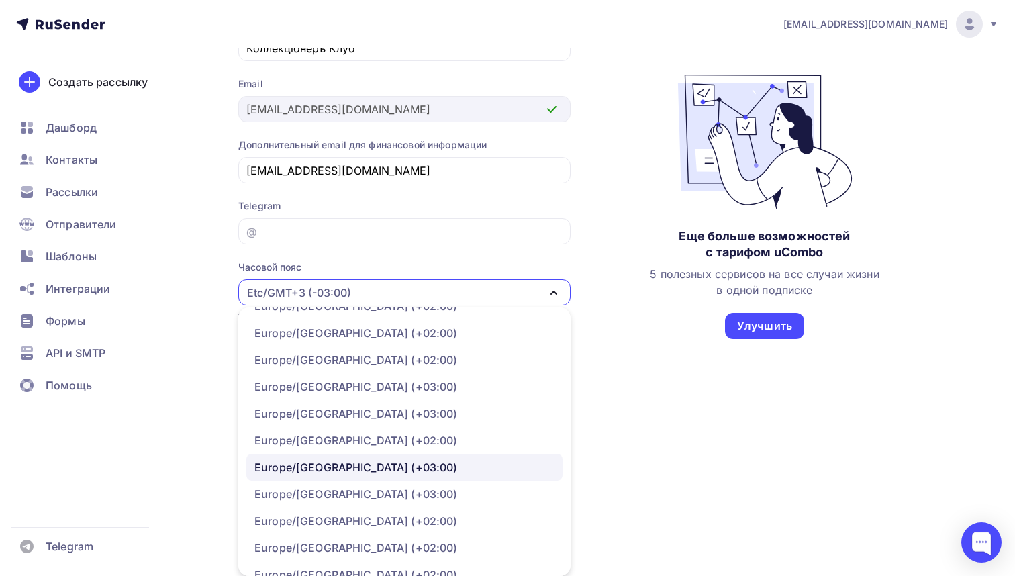
click at [280, 472] on div "Europe/Moscow (+03:00)" at bounding box center [355, 467] width 203 height 16
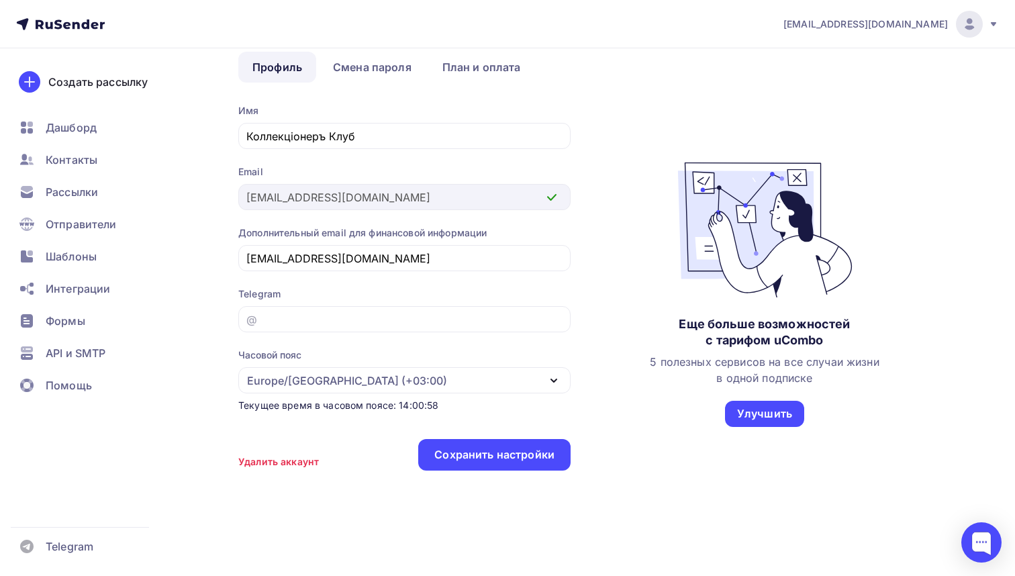
scroll to position [74, 0]
click at [458, 454] on div "Сохранить настройки" at bounding box center [494, 454] width 120 height 15
click at [484, 65] on link "План и оплата" at bounding box center [481, 67] width 107 height 31
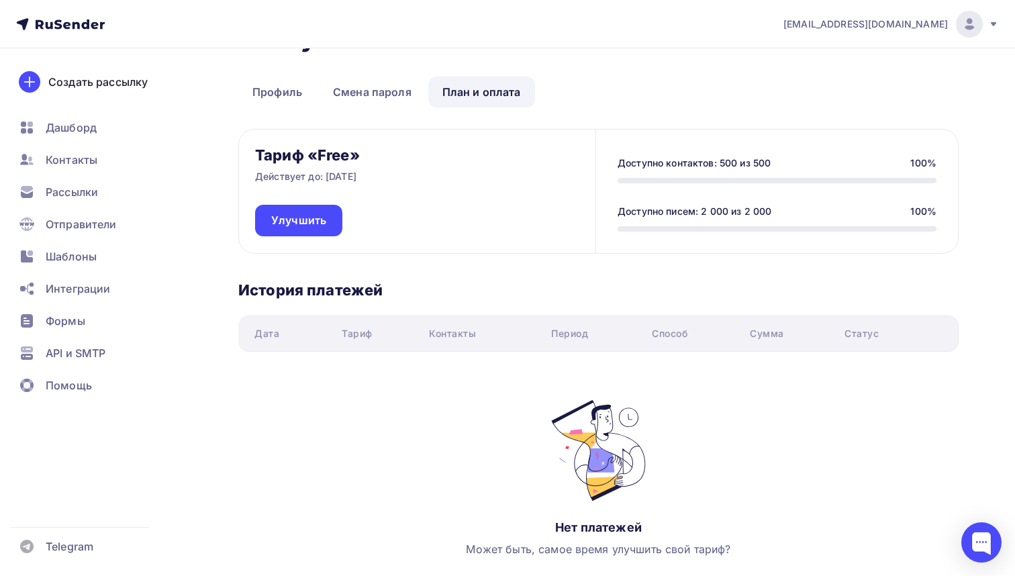
scroll to position [50, 0]
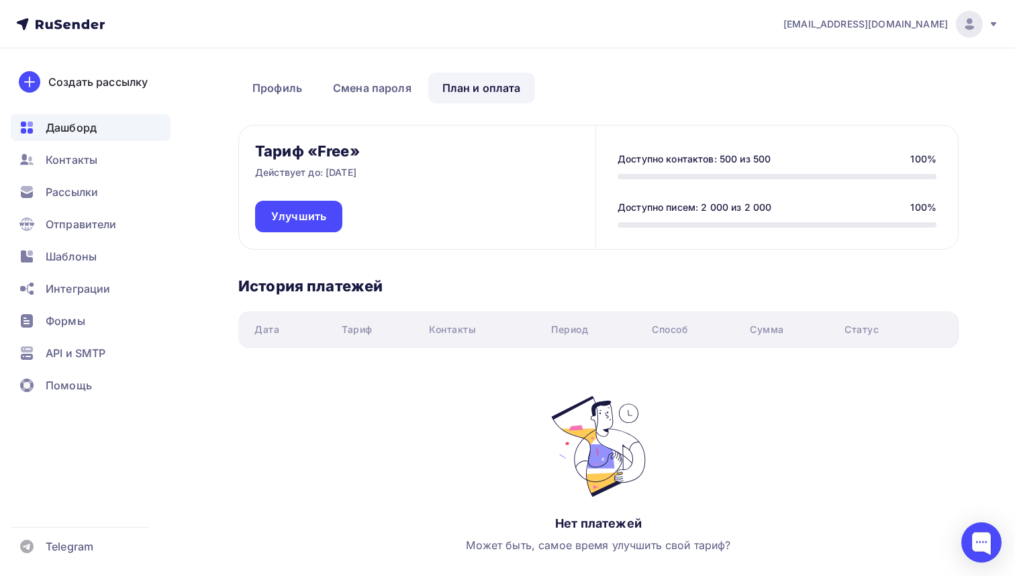
click at [74, 125] on span "Дашборд" at bounding box center [71, 127] width 51 height 16
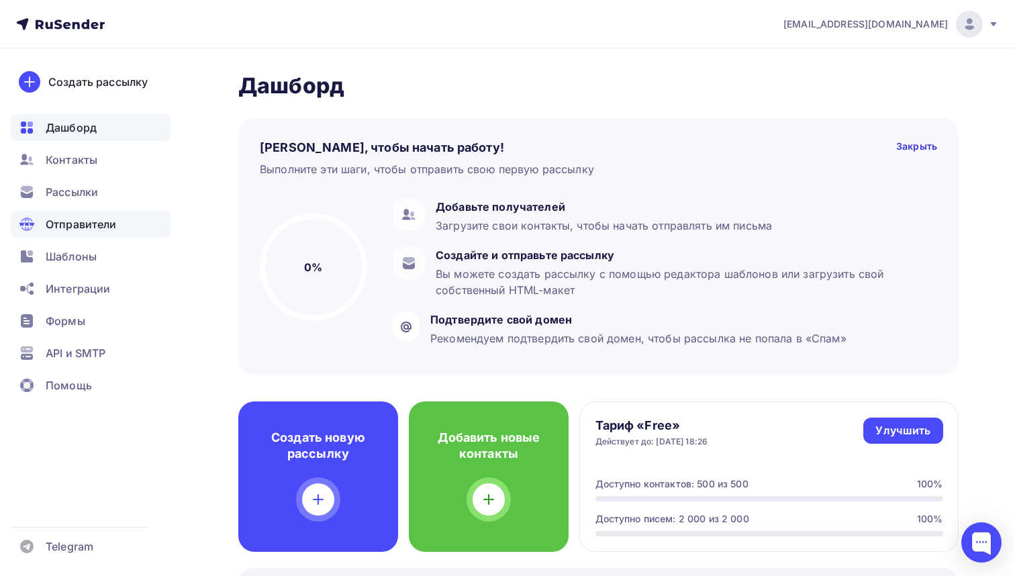
click at [99, 225] on span "Отправители" at bounding box center [81, 224] width 71 height 16
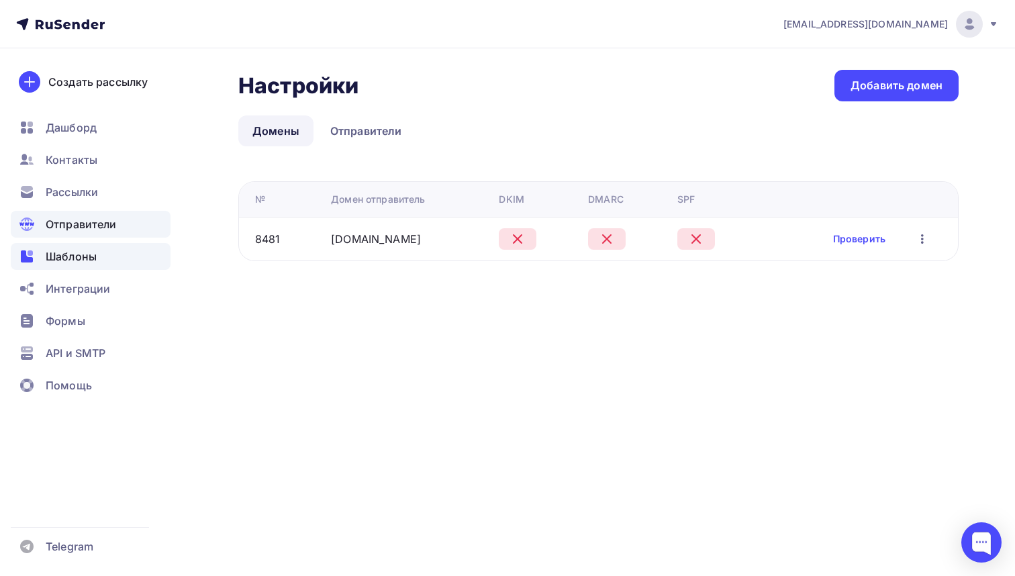
click at [80, 260] on span "Шаблоны" at bounding box center [71, 256] width 51 height 16
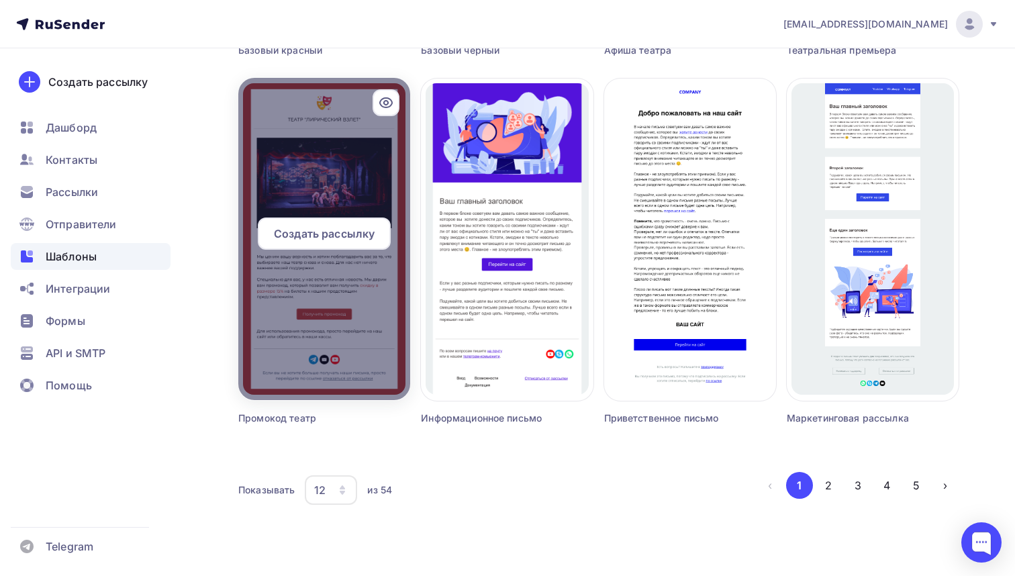
scroll to position [827, 0]
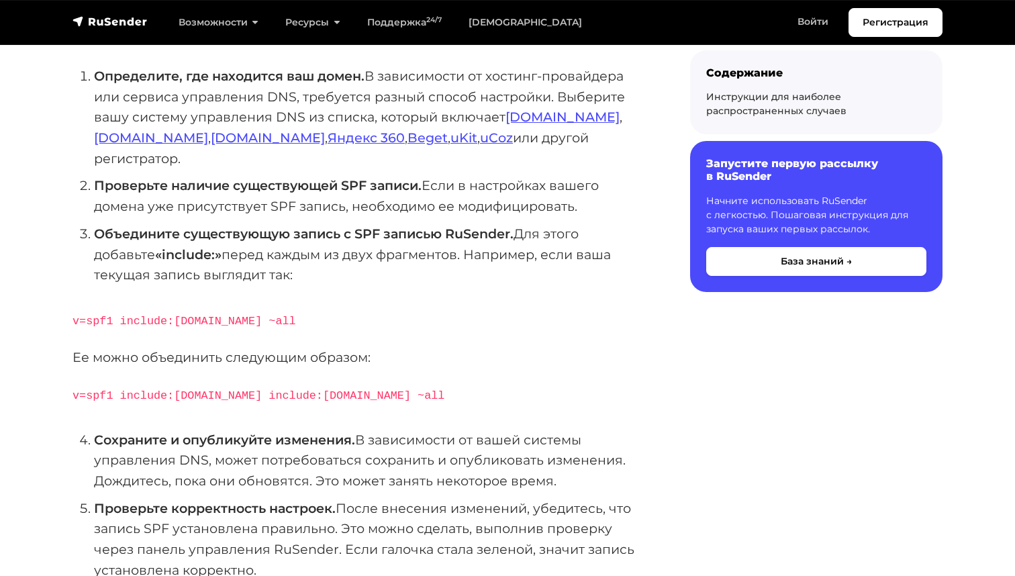
scroll to position [299, 0]
drag, startPoint x: 95, startPoint y: 207, endPoint x: 360, endPoint y: 411, distance: 334.1
copy div "Объедините существующую запись с SPF записью RuSender. Для этого добавьте «incl…"
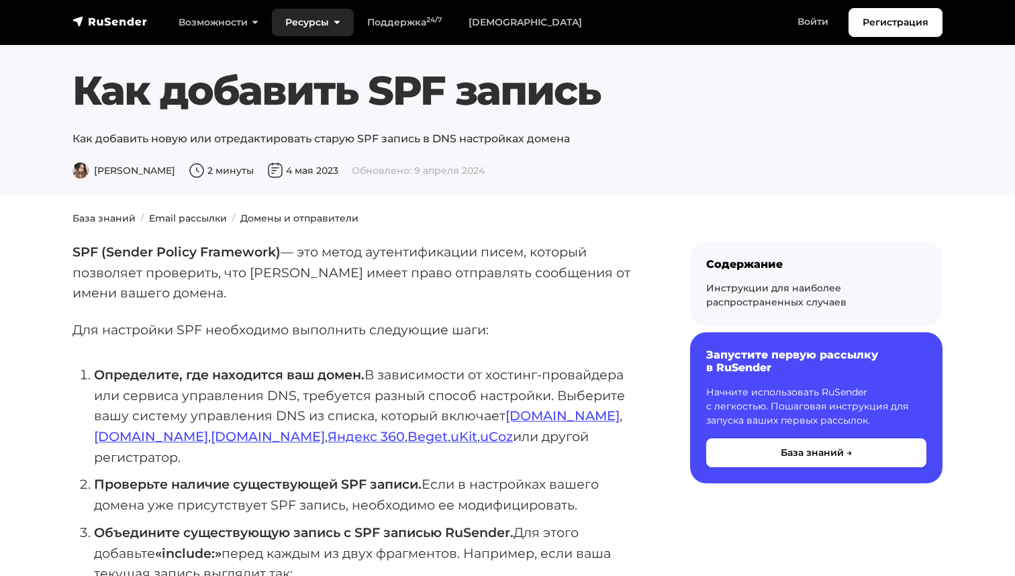
scroll to position [0, 0]
